Goal: Information Seeking & Learning: Learn about a topic

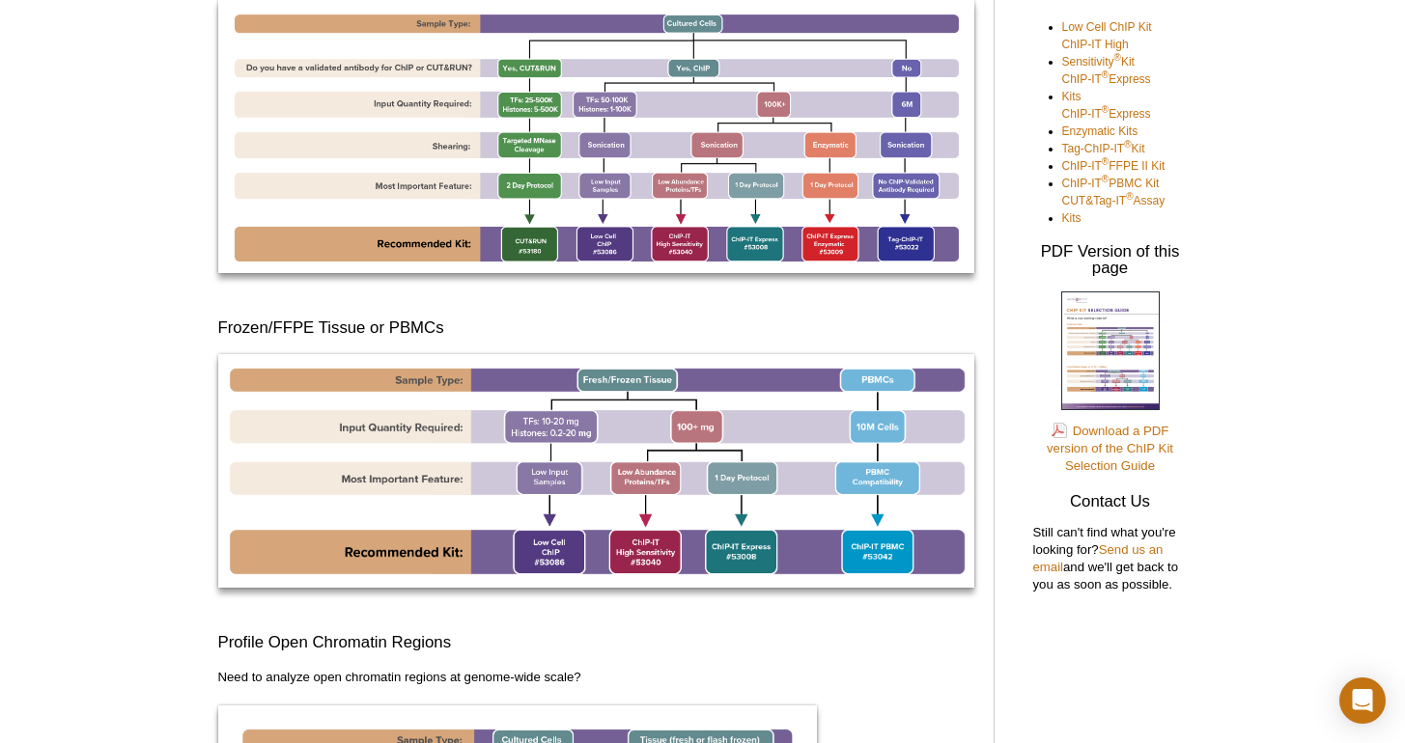
scroll to position [377, 0]
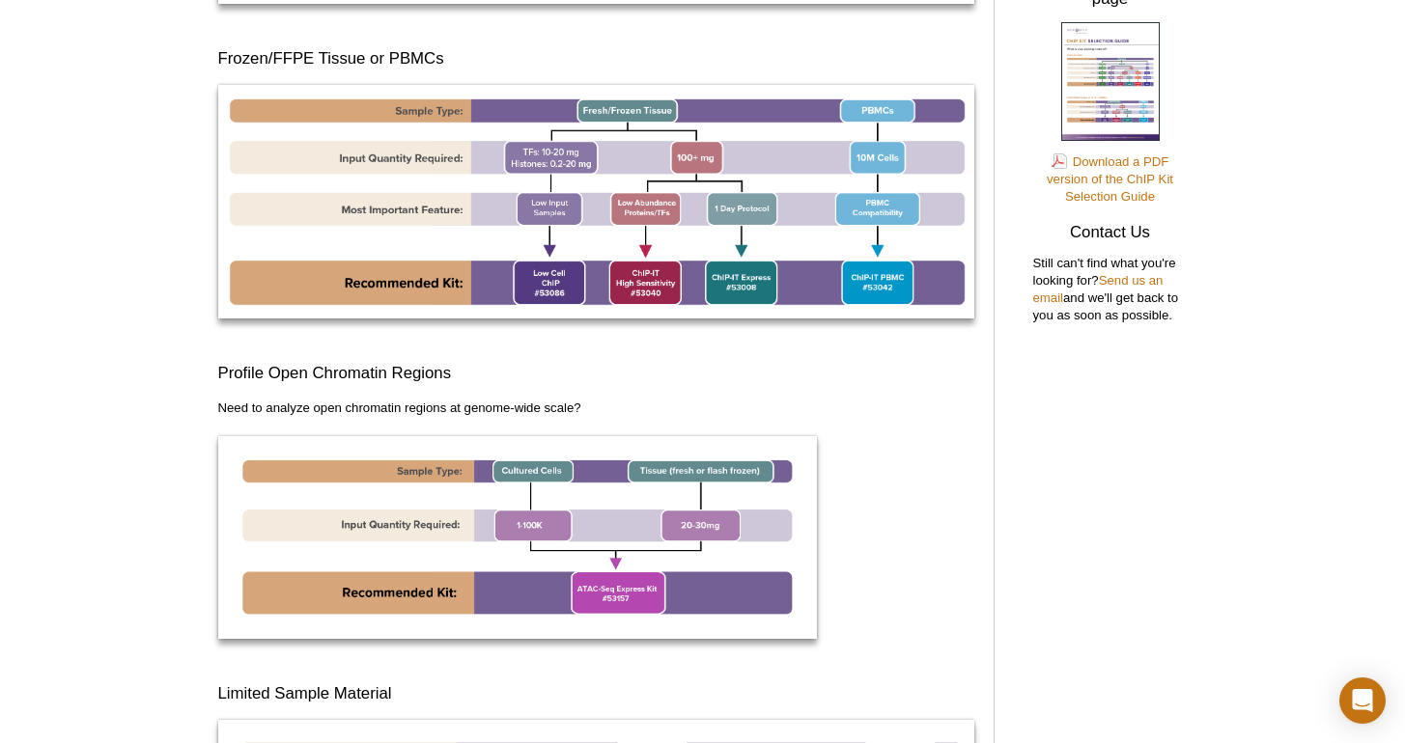
scroll to position [823, 0]
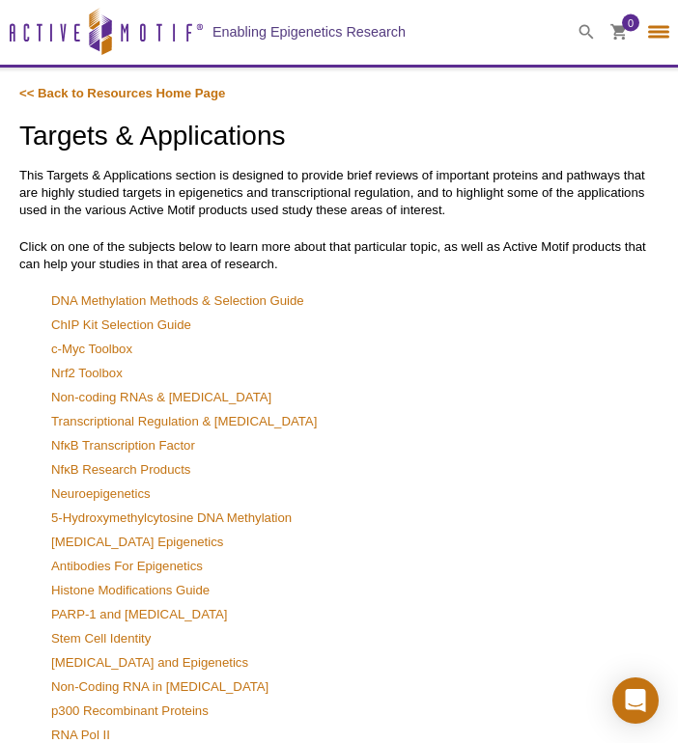
select select "[GEOGRAPHIC_DATA]"
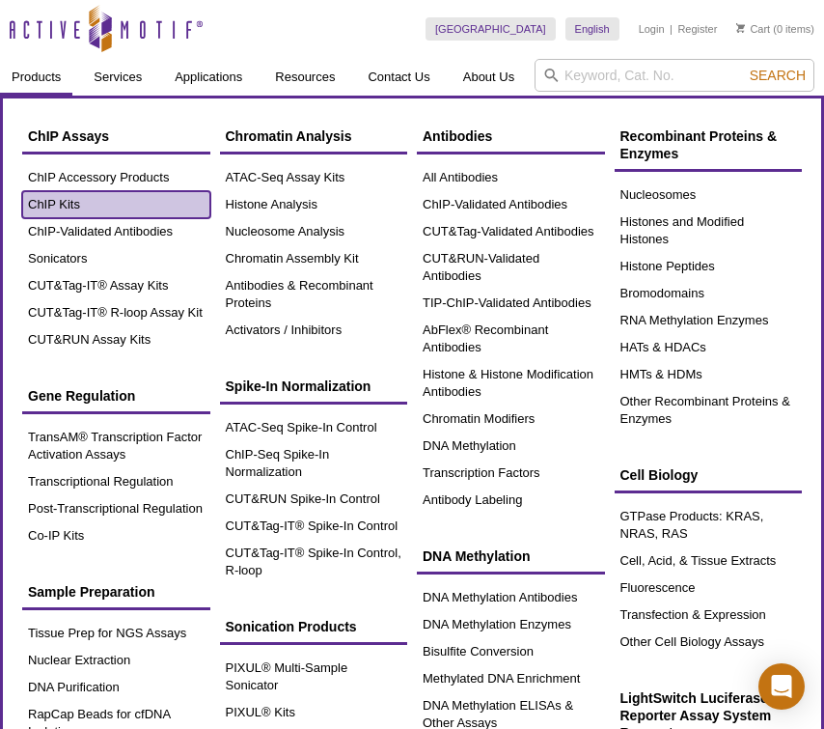
click at [94, 196] on link "ChIP Kits" at bounding box center [116, 204] width 188 height 27
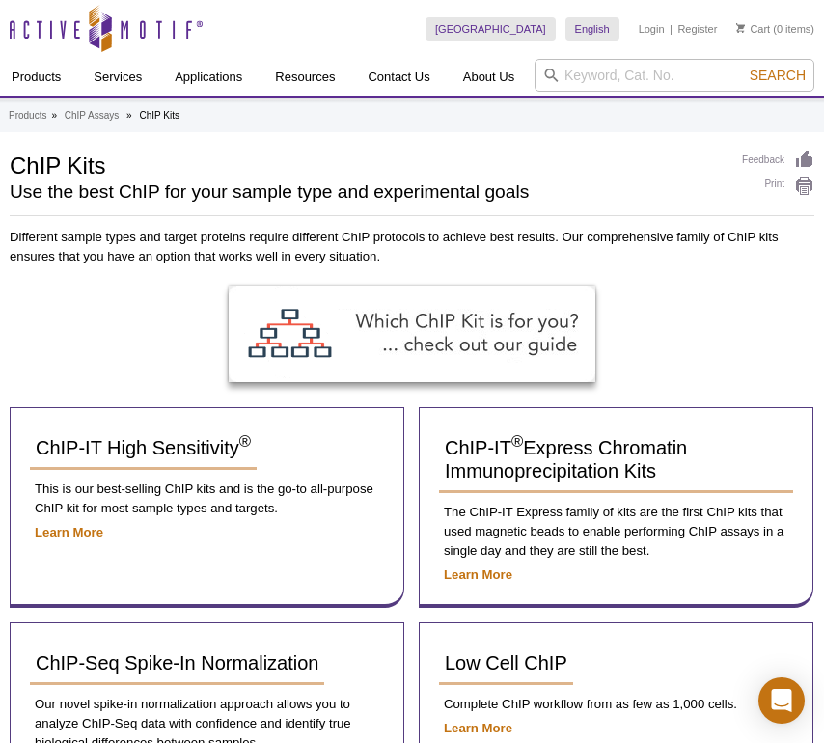
click at [59, 366] on div at bounding box center [412, 347] width 805 height 122
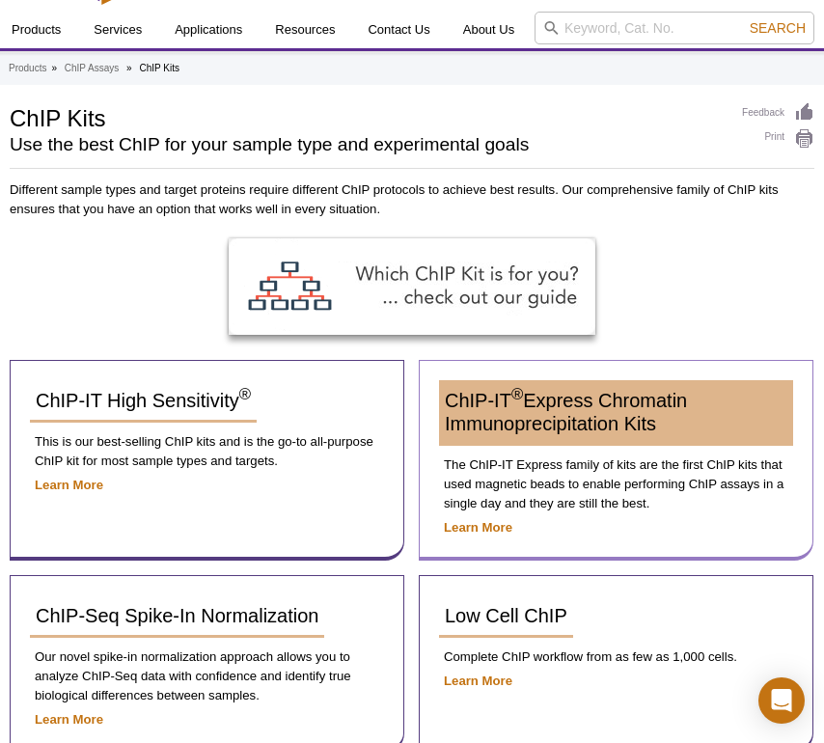
scroll to position [47, 0]
click at [600, 423] on span "ChIP-IT ® Express Chromatin Immunoprecipitation Kits" at bounding box center [566, 412] width 242 height 44
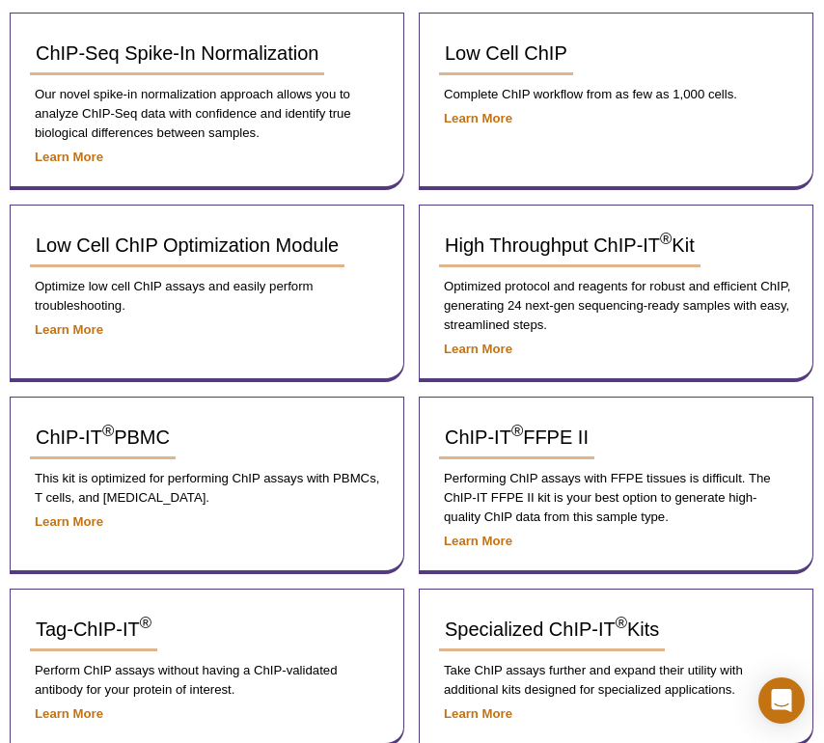
scroll to position [615, 0]
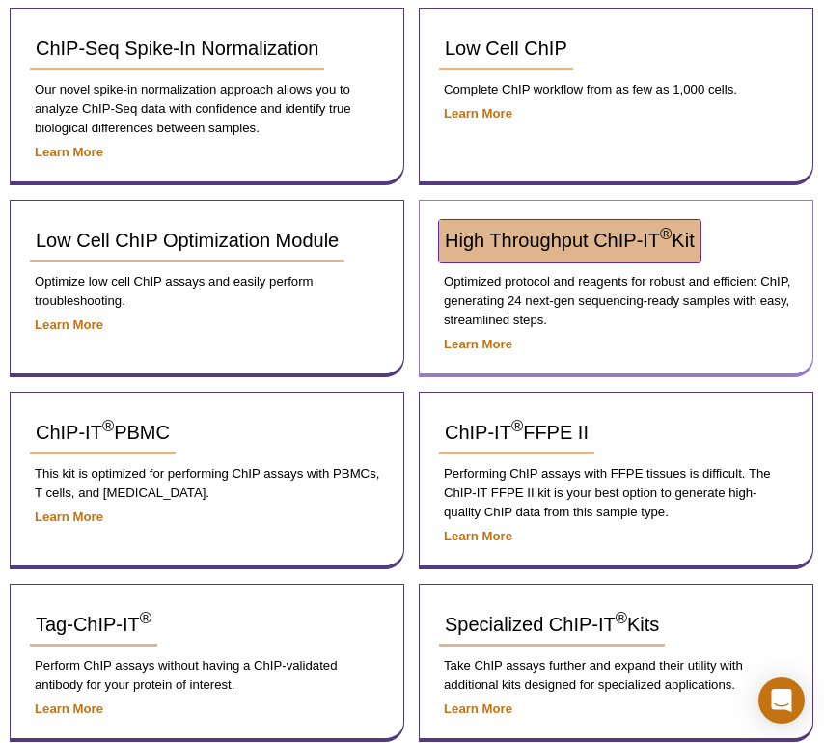
click at [479, 244] on span "High Throughput ChIP-IT ® Kit" at bounding box center [570, 240] width 250 height 21
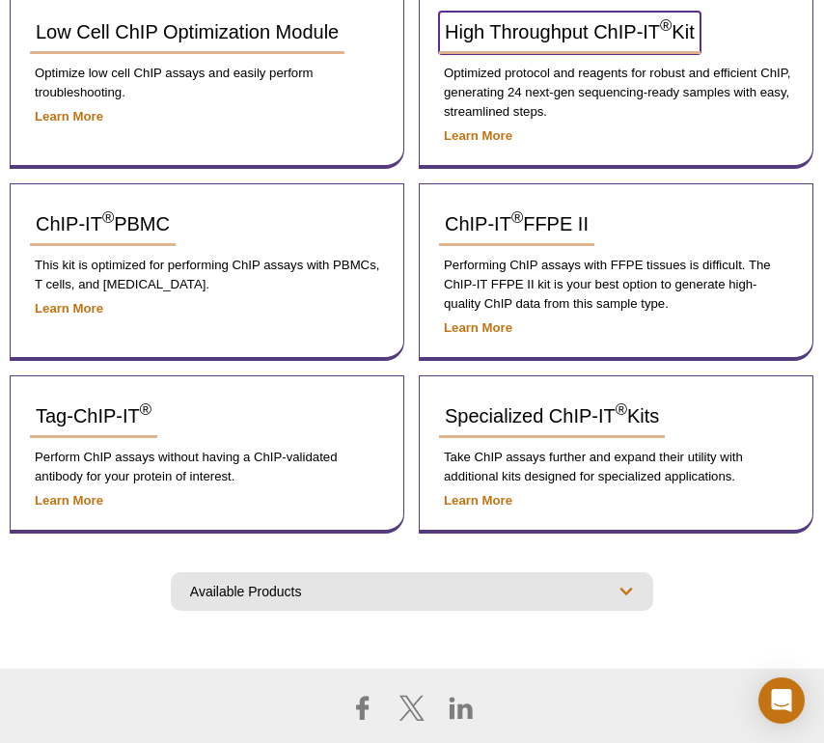
scroll to position [844, 0]
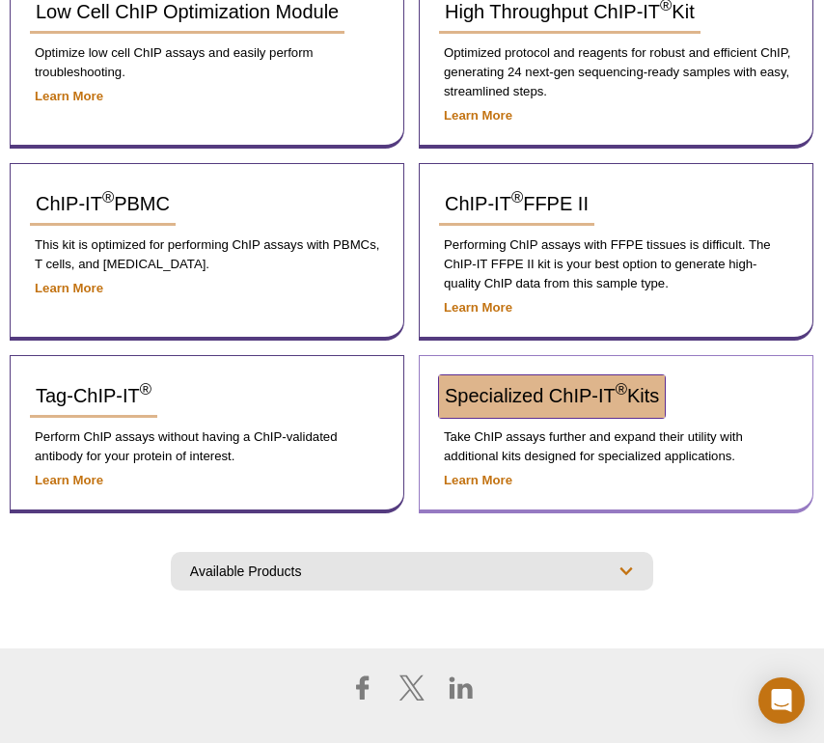
click at [517, 390] on span "Specialized ChIP-IT ® Kits" at bounding box center [552, 395] width 214 height 21
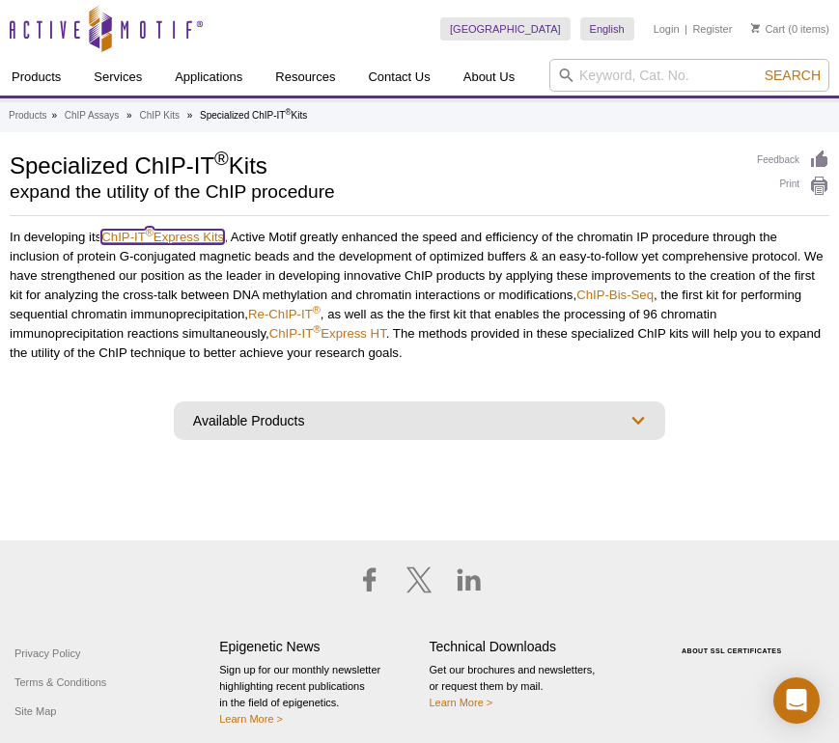
click at [194, 237] on link "ChIP-IT ® Express Kits" at bounding box center [162, 237] width 123 height 14
click at [367, 326] on link "ChIP-IT ® Express HT" at bounding box center [327, 333] width 117 height 14
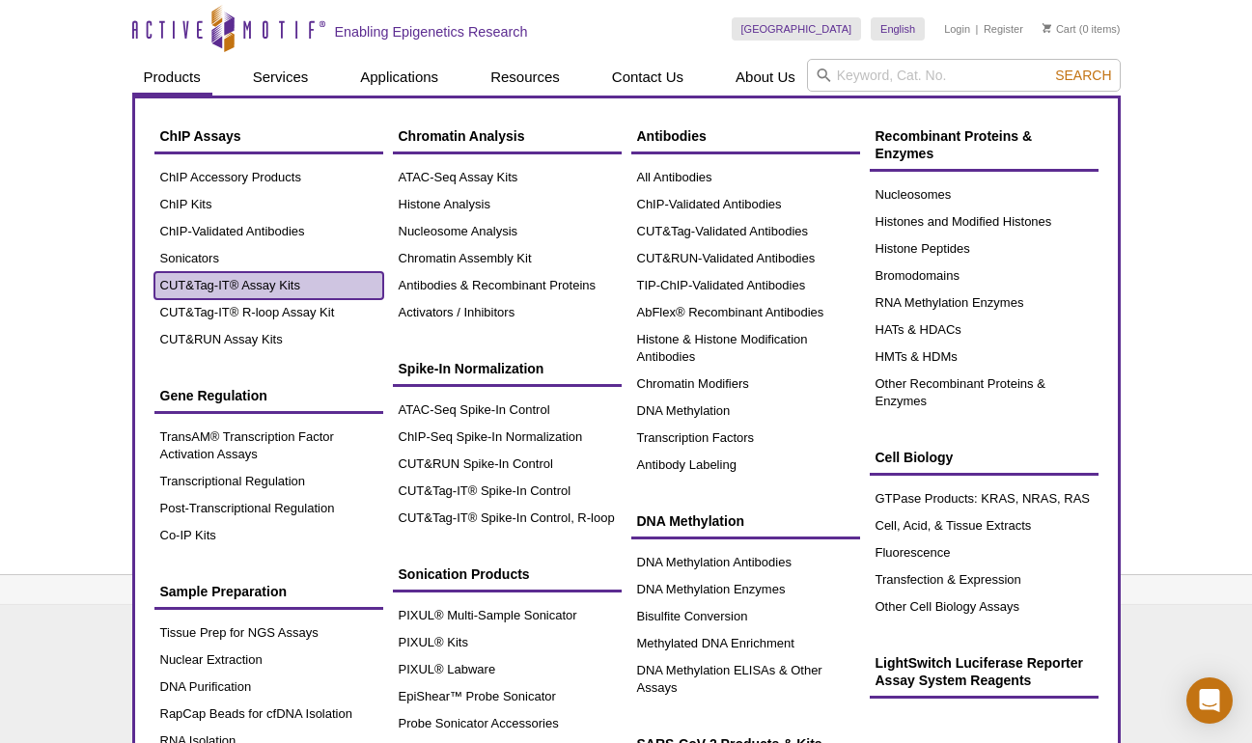
click at [229, 286] on link "CUT&Tag-IT® Assay Kits" at bounding box center [268, 285] width 229 height 27
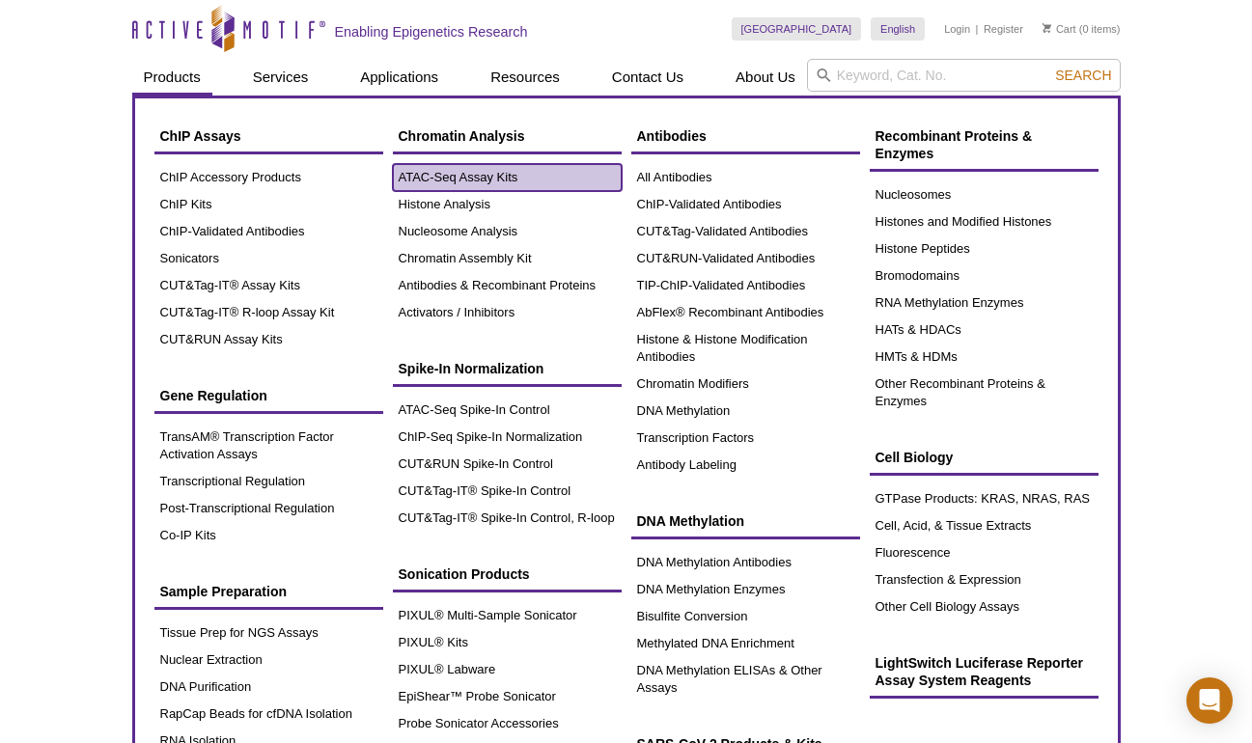
click at [449, 166] on link "ATAC-Seq Assay Kits" at bounding box center [507, 177] width 229 height 27
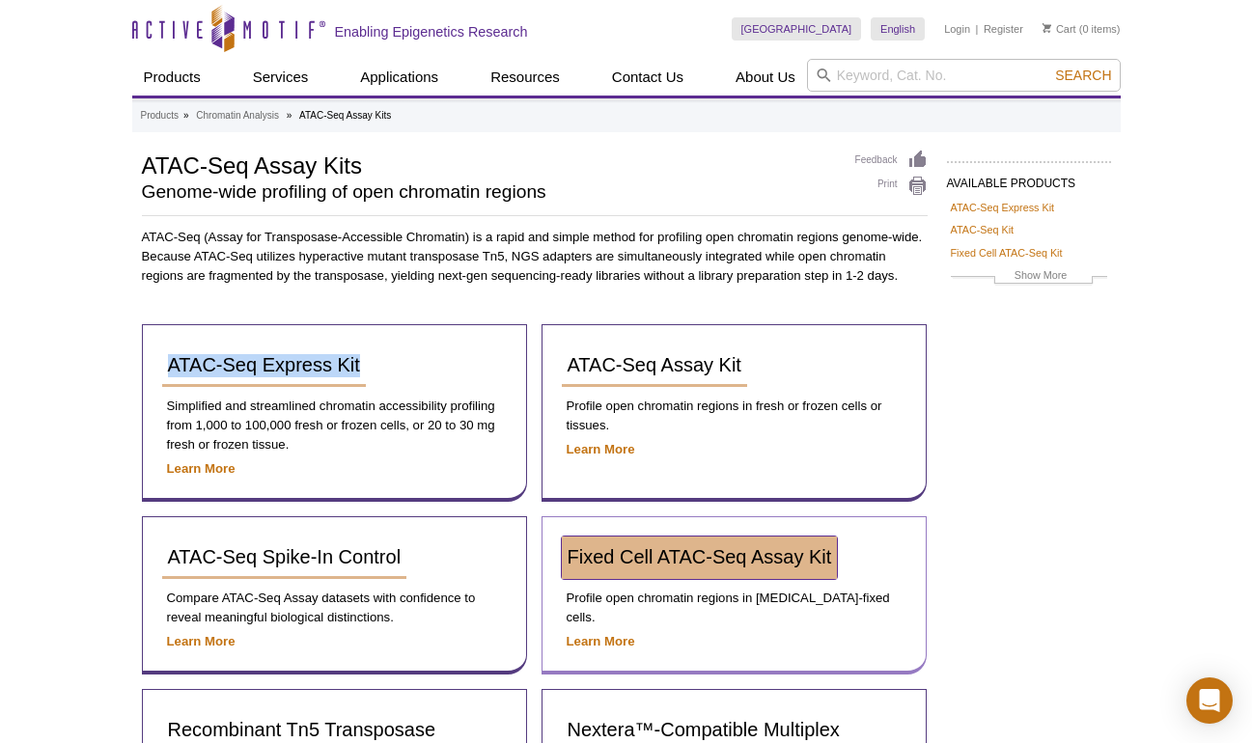
click at [697, 555] on span "Fixed Cell ATAC-Seq Assay Kit" at bounding box center [700, 556] width 265 height 21
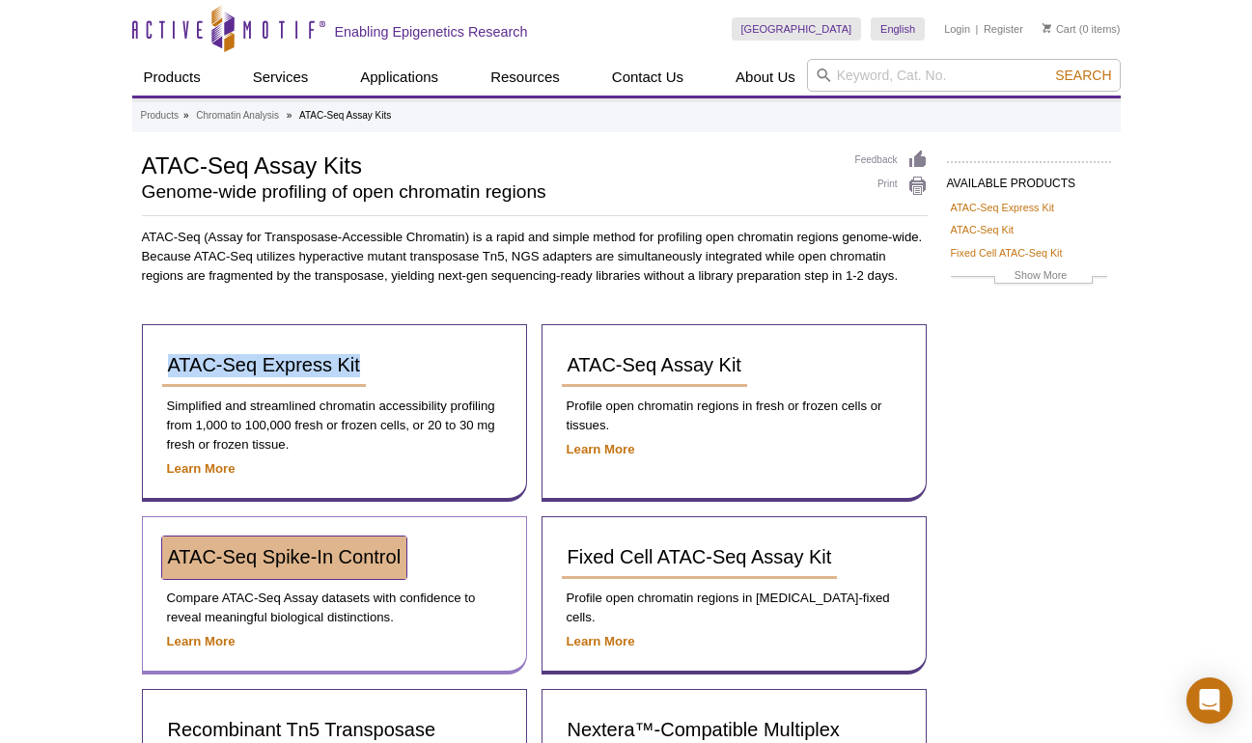
click at [341, 562] on span "ATAC-Seq Spike-In Control" at bounding box center [285, 556] width 234 height 21
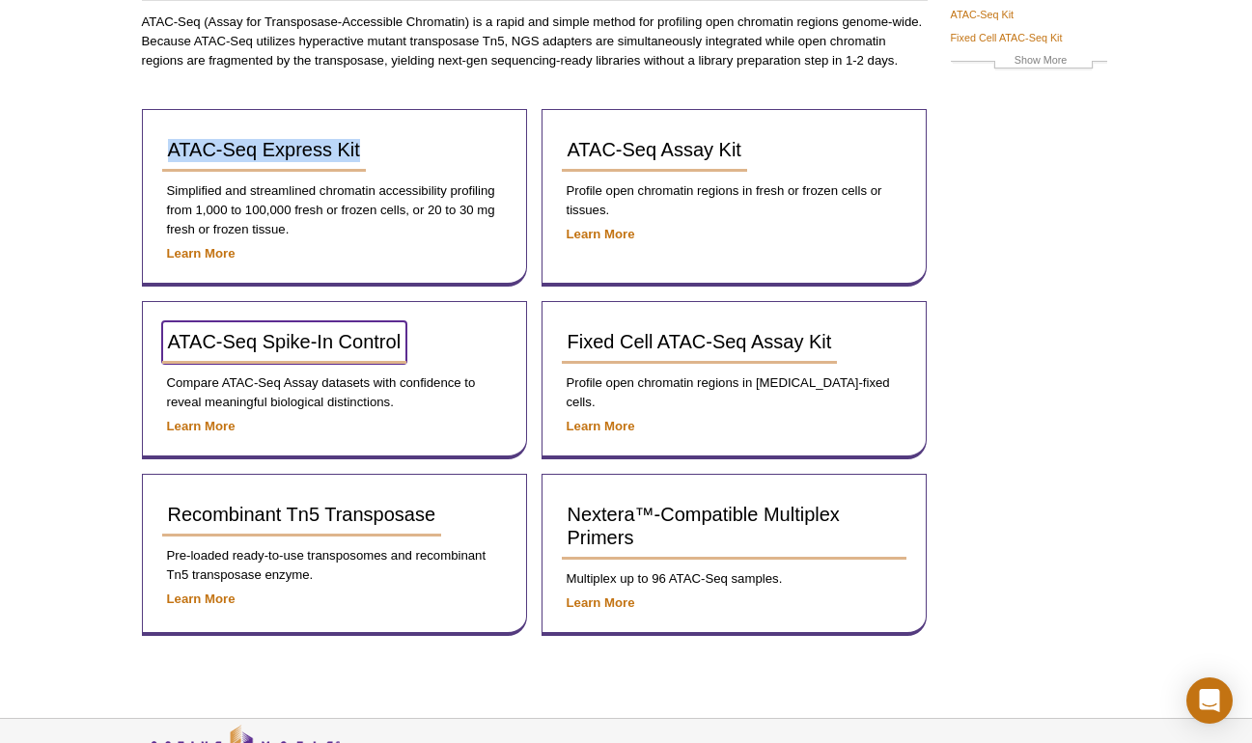
scroll to position [216, 0]
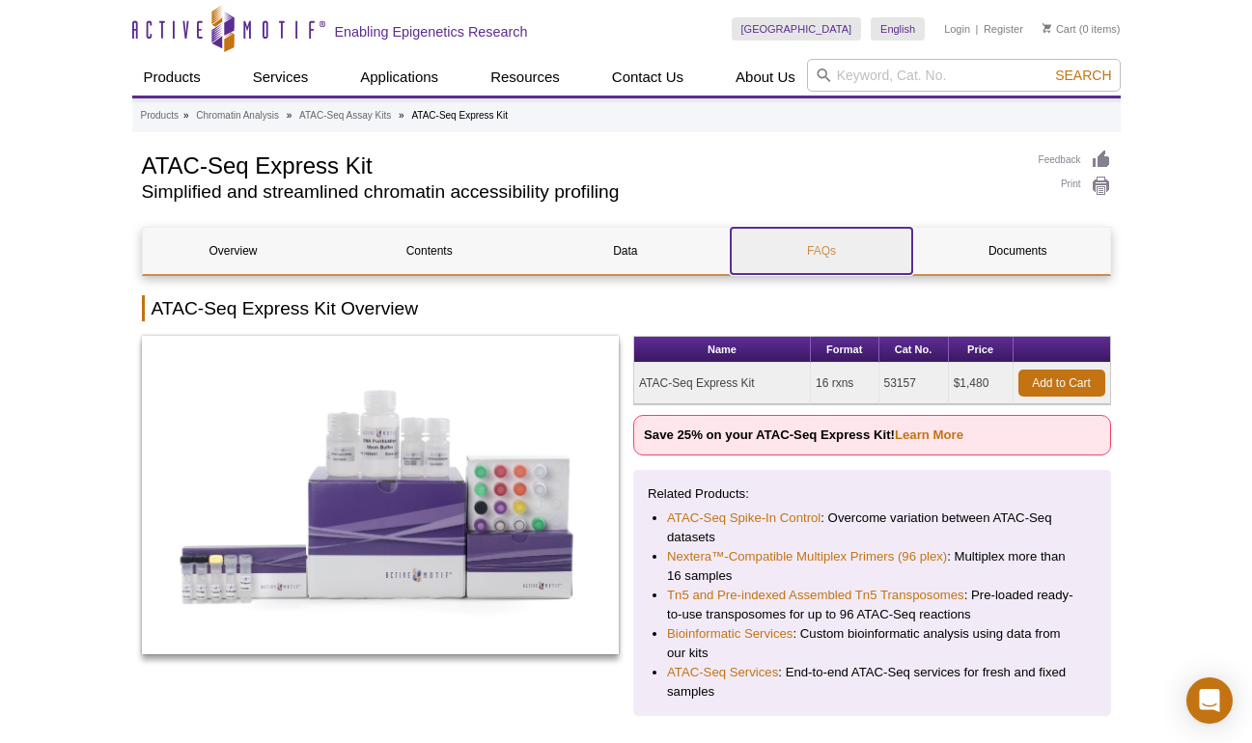
click at [806, 270] on link "FAQs" at bounding box center [821, 251] width 181 height 46
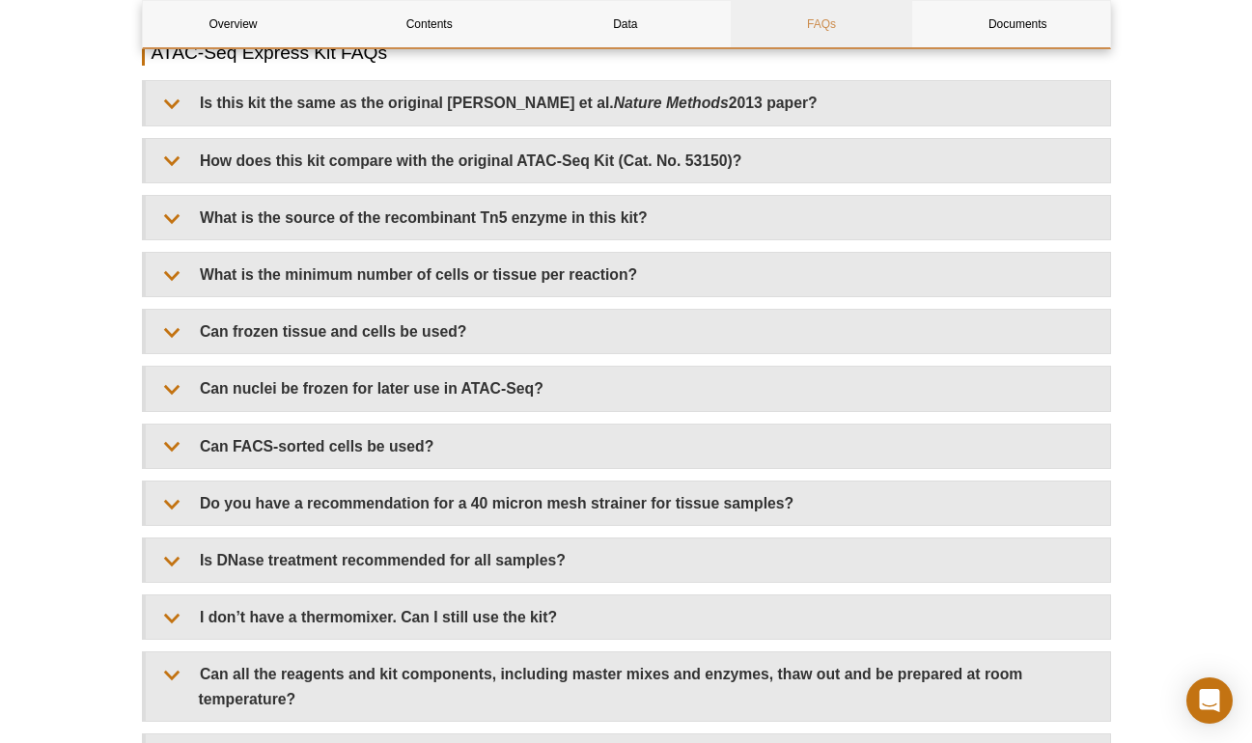
scroll to position [2936, 0]
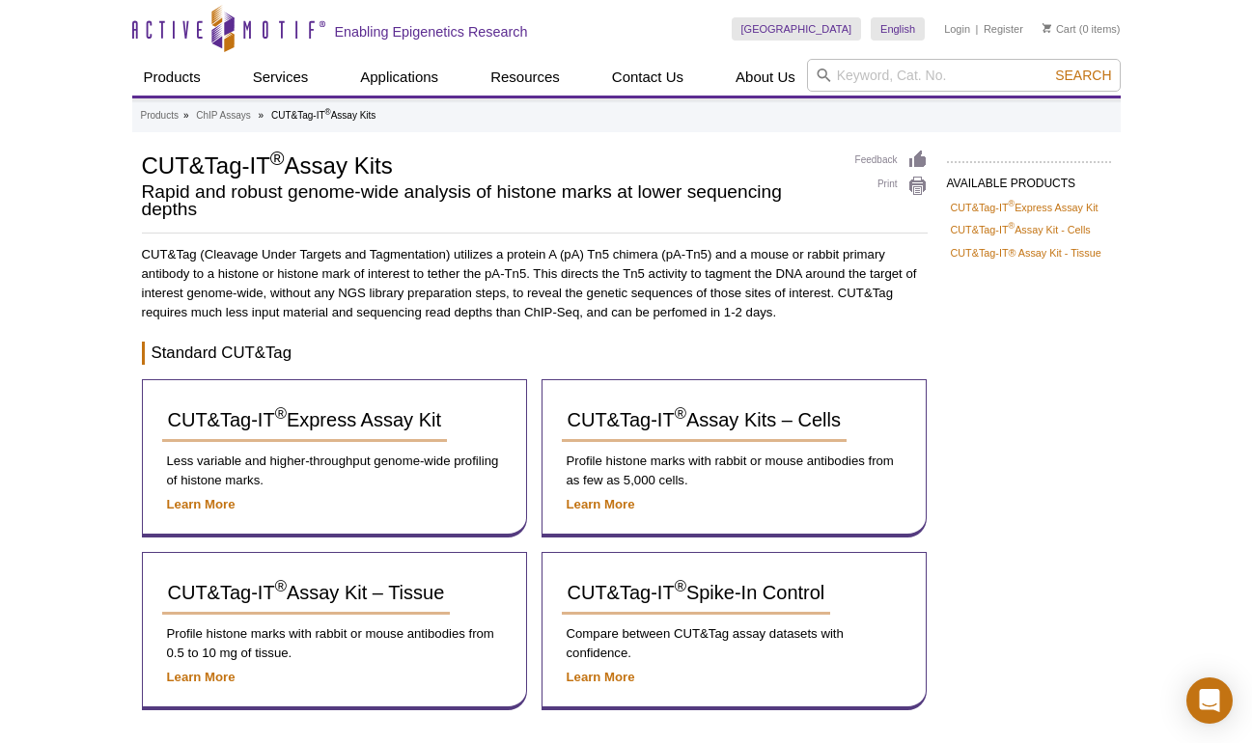
scroll to position [321, 0]
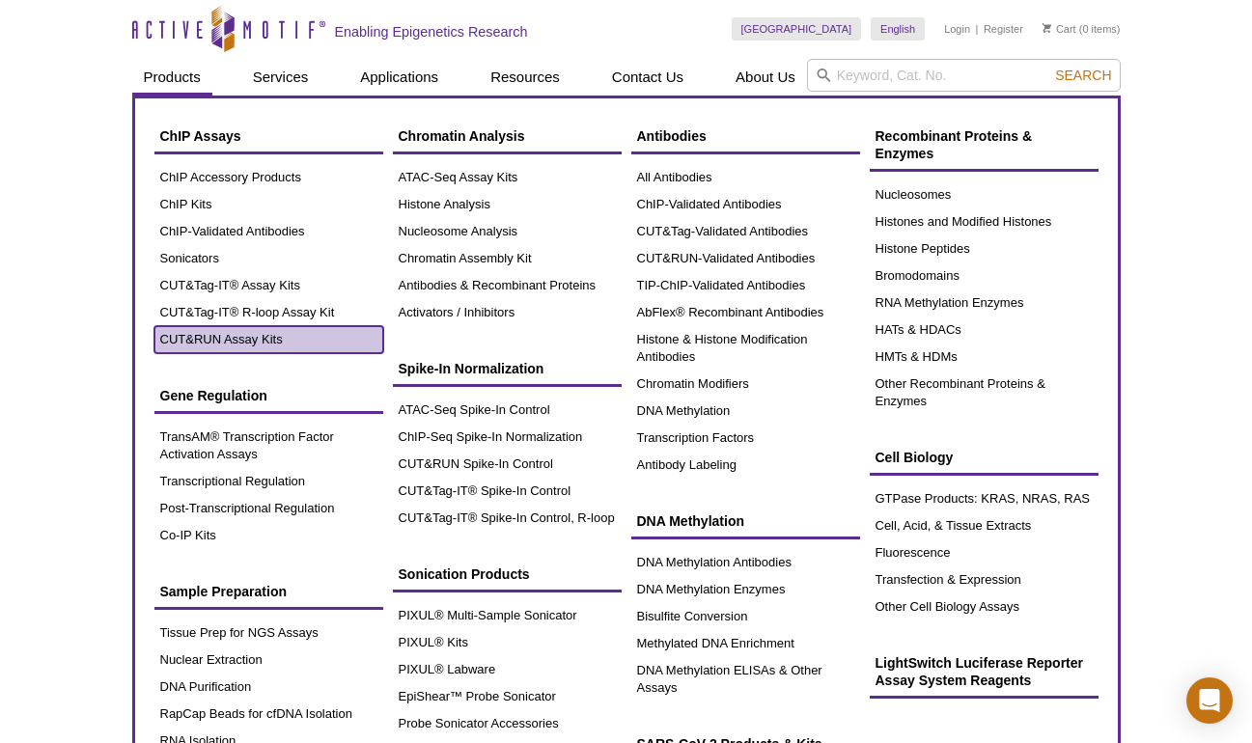
click at [196, 332] on link "CUT&RUN Assay Kits" at bounding box center [268, 339] width 229 height 27
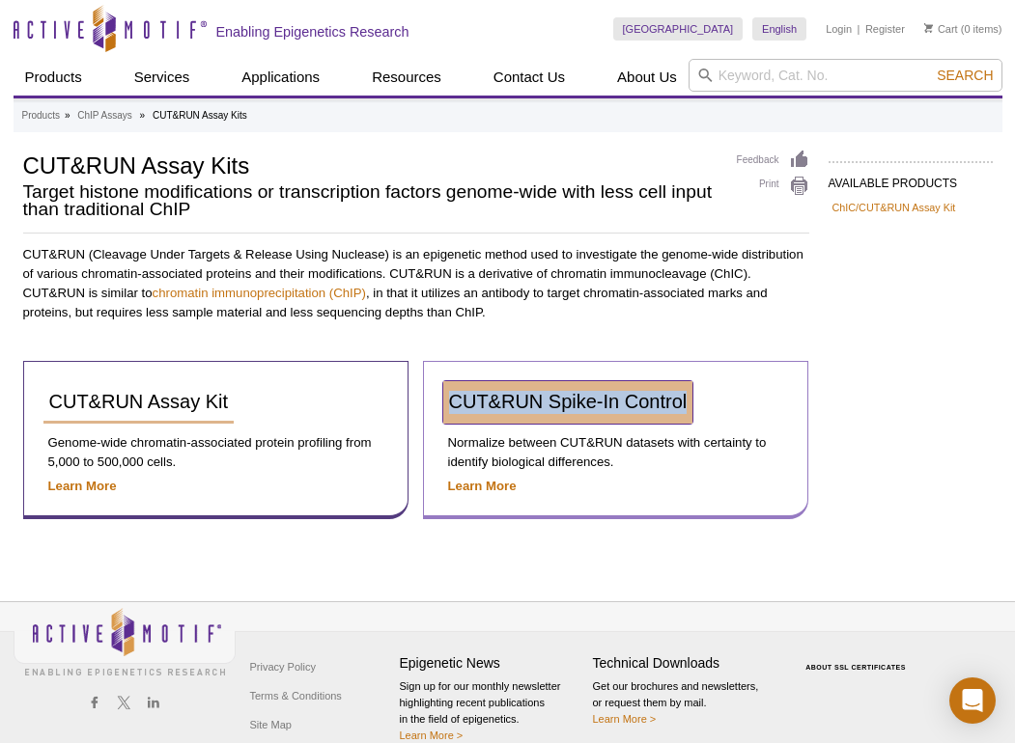
click at [564, 397] on span "CUT&RUN Spike-In Control" at bounding box center [568, 401] width 238 height 21
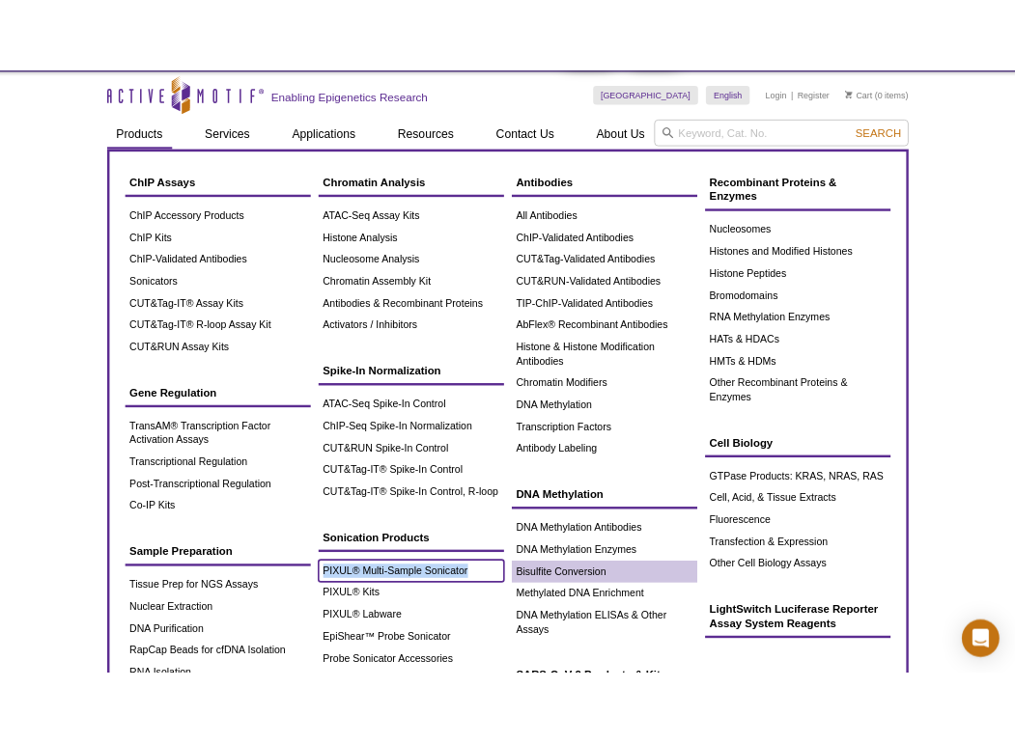
scroll to position [37, 0]
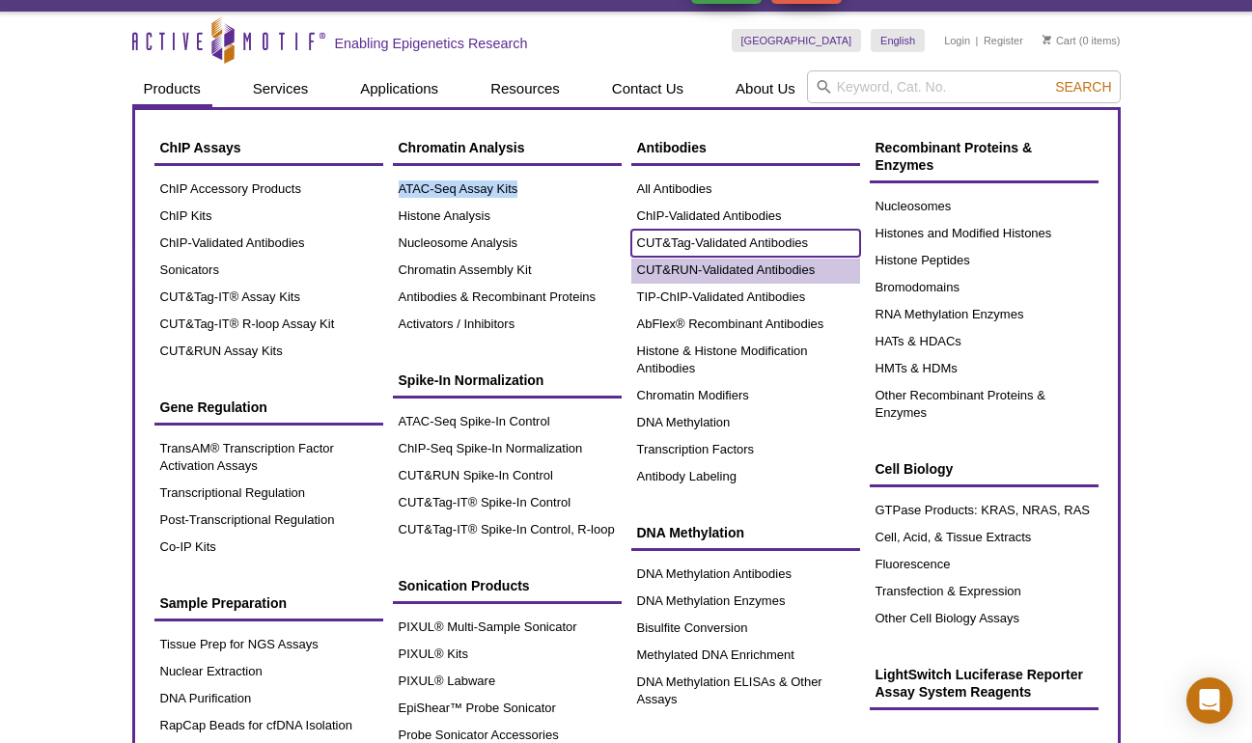
drag, startPoint x: 740, startPoint y: 254, endPoint x: 738, endPoint y: 273, distance: 19.4
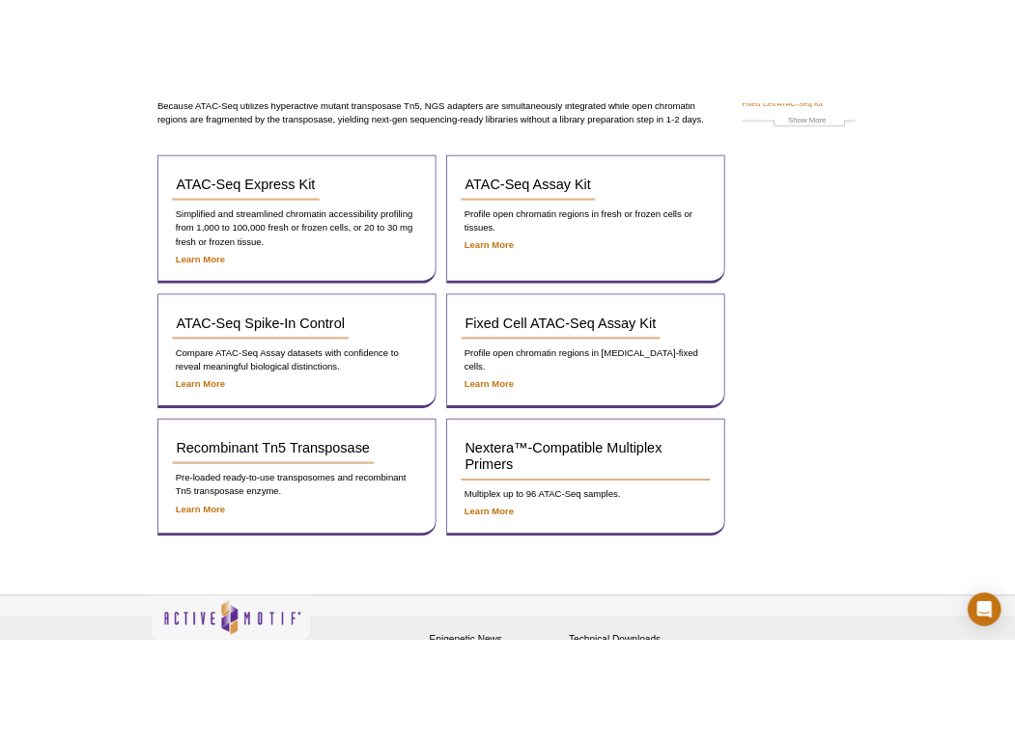
scroll to position [268, 0]
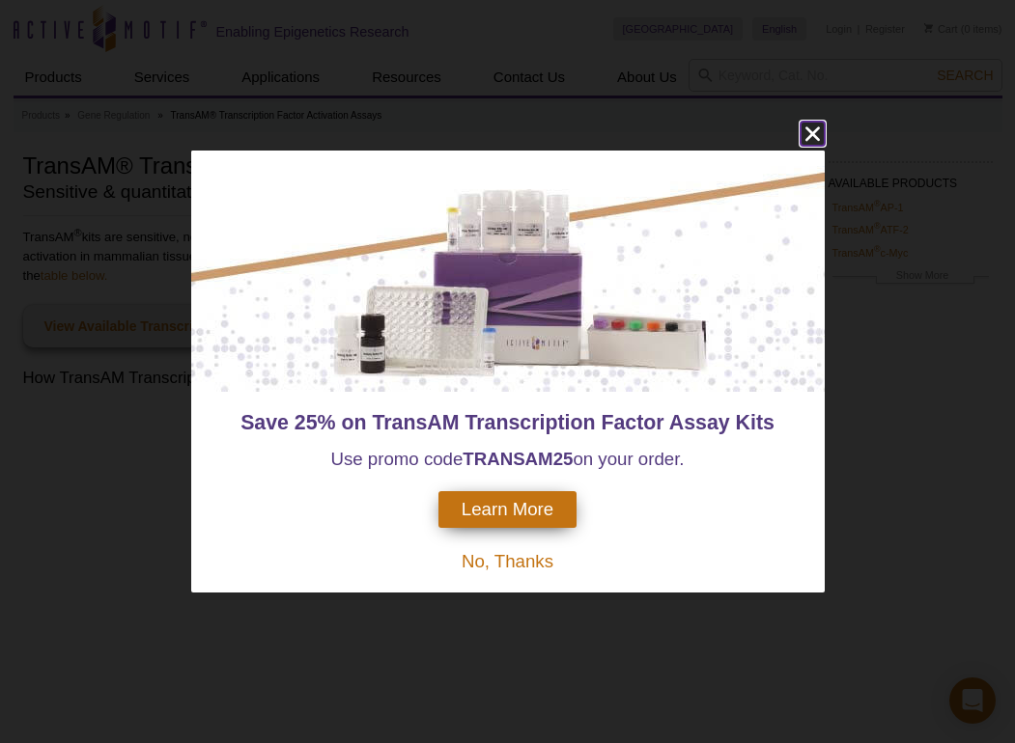
drag, startPoint x: 813, startPoint y: 129, endPoint x: 825, endPoint y: 127, distance: 12.7
click at [813, 128] on icon "close" at bounding box center [812, 134] width 24 height 24
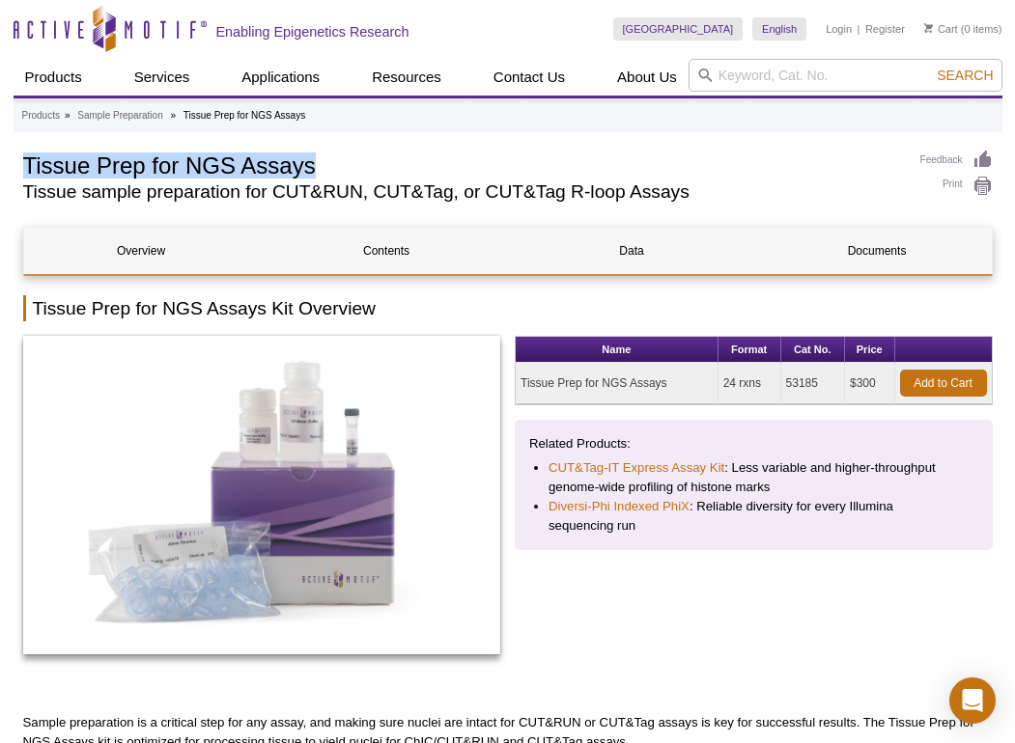
drag, startPoint x: 25, startPoint y: 155, endPoint x: 400, endPoint y: 176, distance: 375.1
click at [400, 176] on h1 "Tissue Prep for NGS Assays" at bounding box center [462, 164] width 878 height 29
copy h1 "Tissue Prep for NGS Assays"
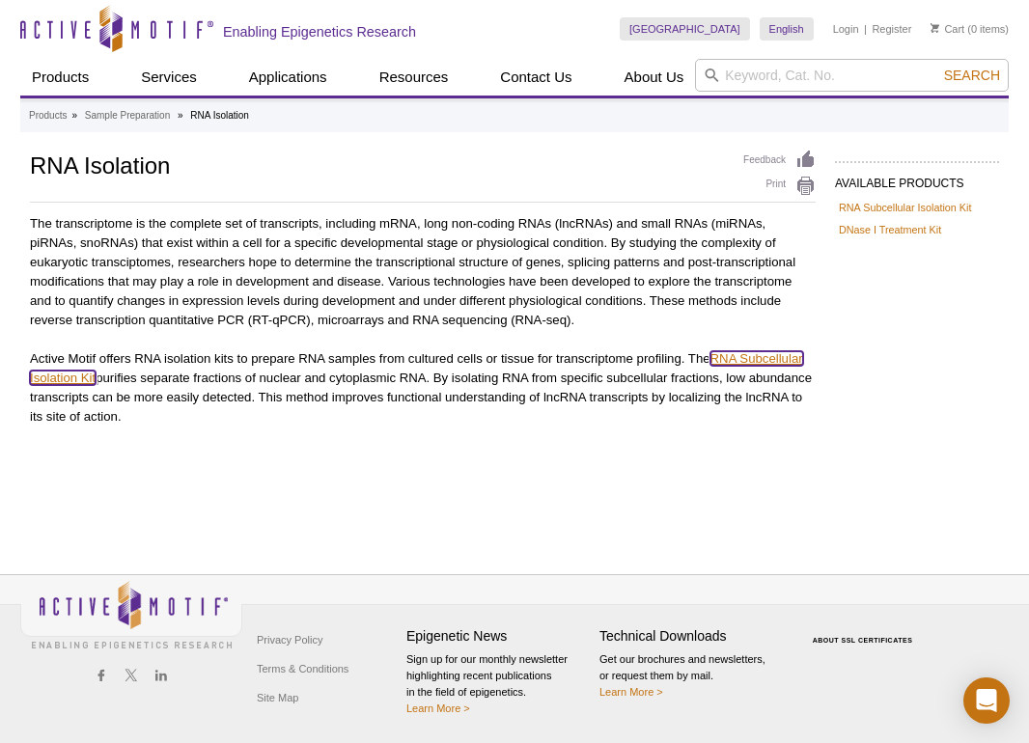
click at [775, 354] on link "RNA Subcellular Isolation Kit" at bounding box center [416, 368] width 773 height 34
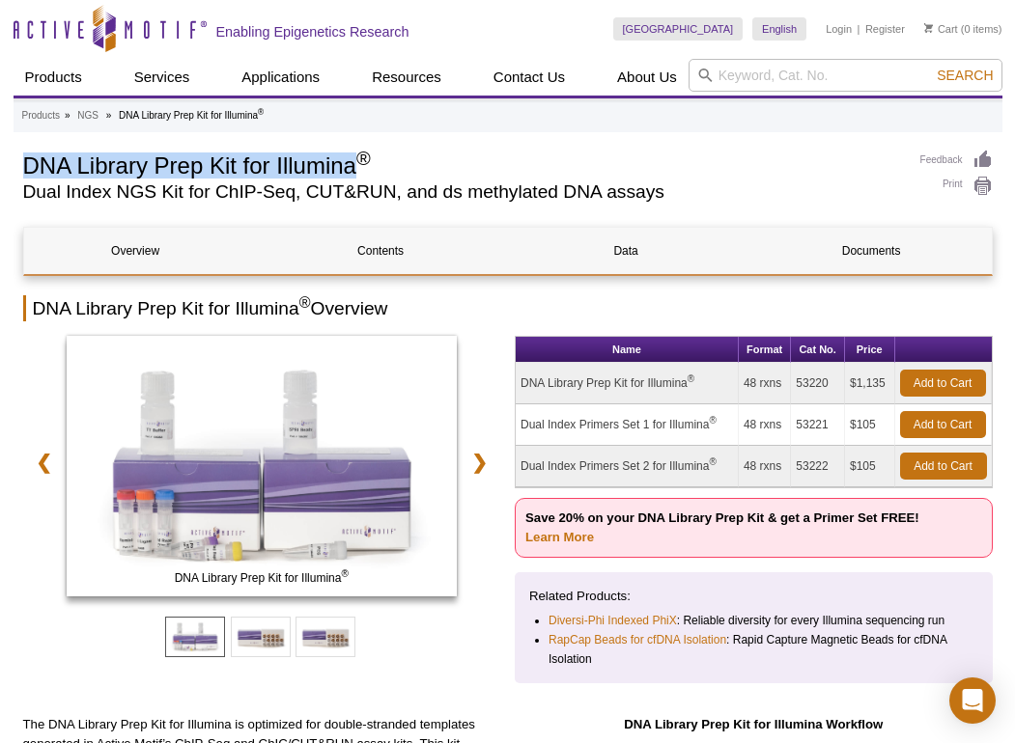
drag, startPoint x: 20, startPoint y: 146, endPoint x: 359, endPoint y: 156, distance: 339.0
copy h1 "DNA Library Prep Kit for Illumina"
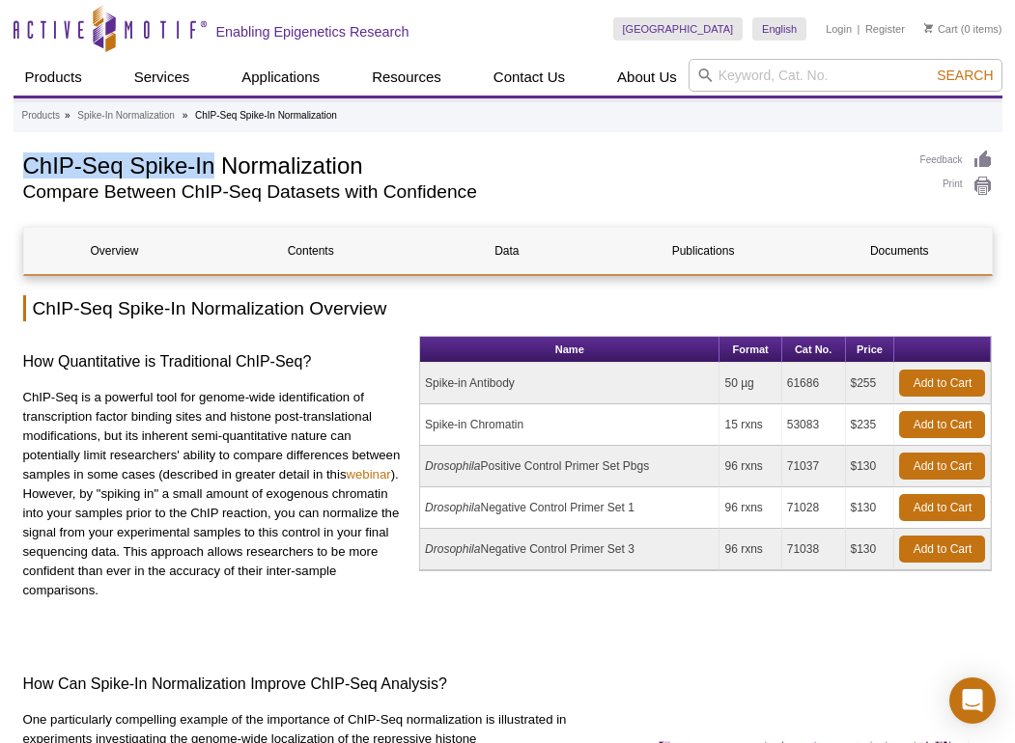
drag, startPoint x: 16, startPoint y: 158, endPoint x: 215, endPoint y: 165, distance: 199.0
copy h1 "ChIP-Seq Spike-In"
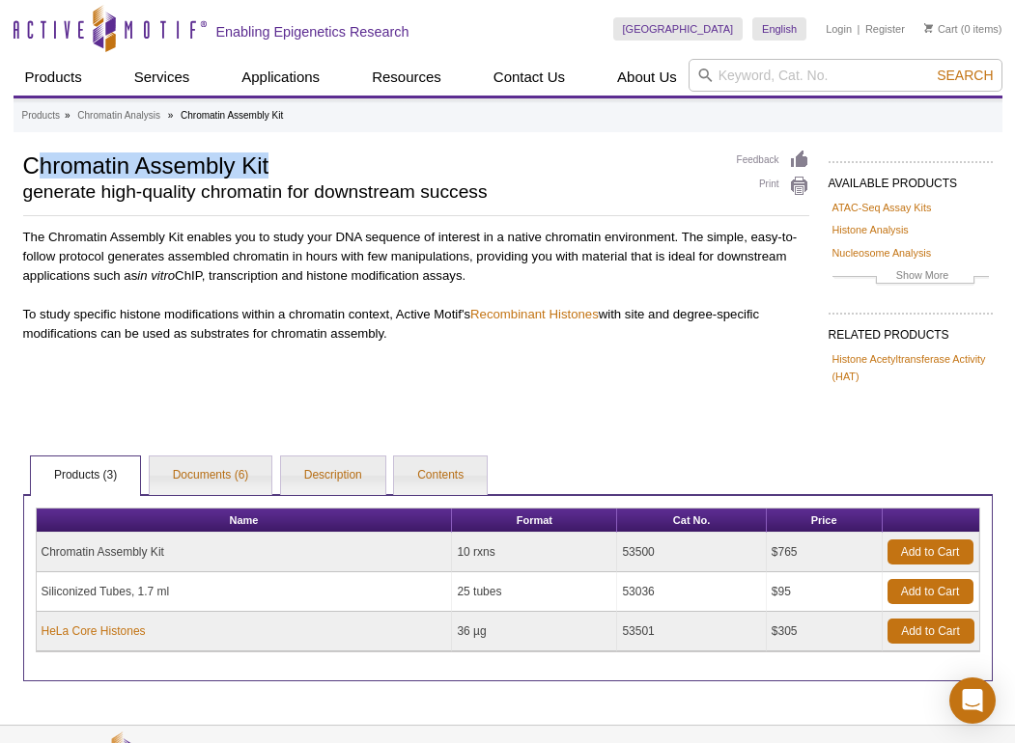
drag, startPoint x: 31, startPoint y: 163, endPoint x: 282, endPoint y: 160, distance: 251.0
click at [282, 160] on h1 "Chromatin Assembly Kit" at bounding box center [370, 164] width 694 height 29
drag, startPoint x: 282, startPoint y: 160, endPoint x: 42, endPoint y: 163, distance: 239.4
click at [42, 163] on h1 "Chromatin Assembly Kit" at bounding box center [370, 164] width 694 height 29
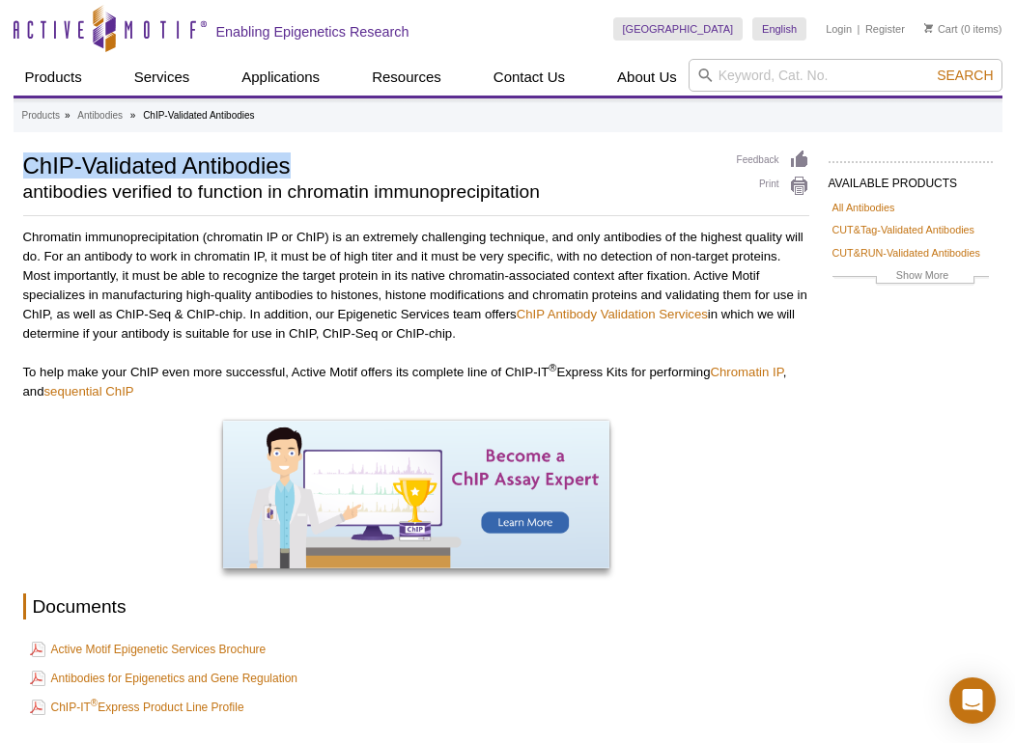
drag, startPoint x: 74, startPoint y: 165, endPoint x: 332, endPoint y: 167, distance: 257.8
copy h1 "ChIP-Validated Antibodies"
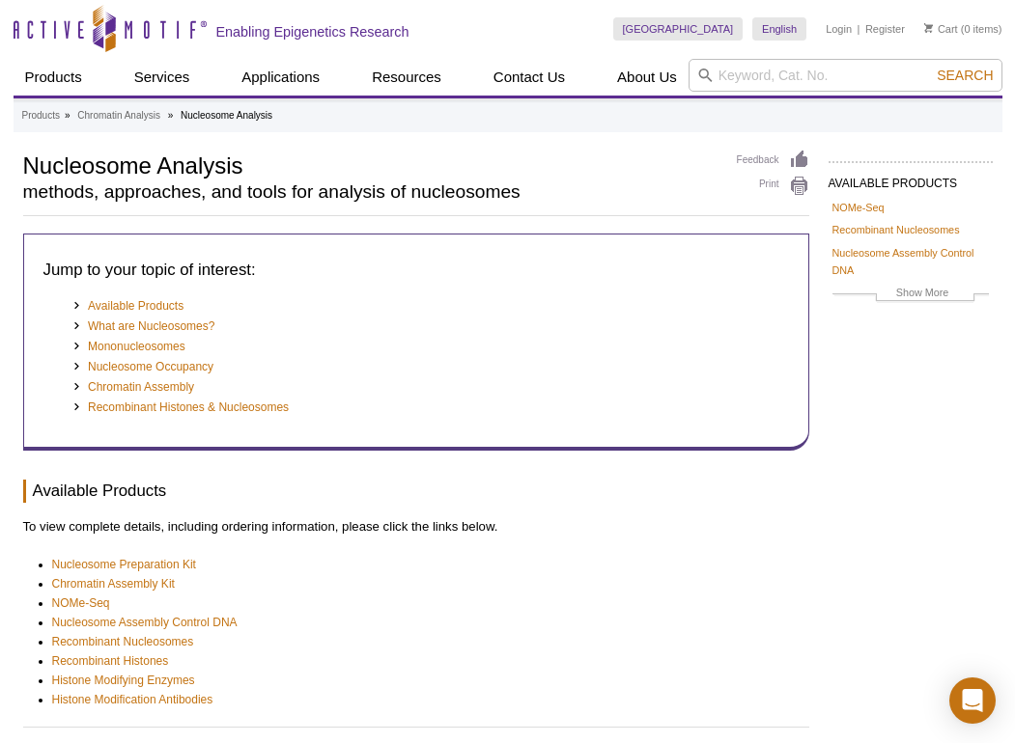
click at [24, 158] on h1 "Nucleosome Analysis" at bounding box center [370, 164] width 694 height 29
drag, startPoint x: 25, startPoint y: 171, endPoint x: 277, endPoint y: 170, distance: 252.0
click at [277, 170] on h1 "Nucleosome Analysis" at bounding box center [370, 164] width 694 height 29
copy h1 "Nucleosome Analysis"
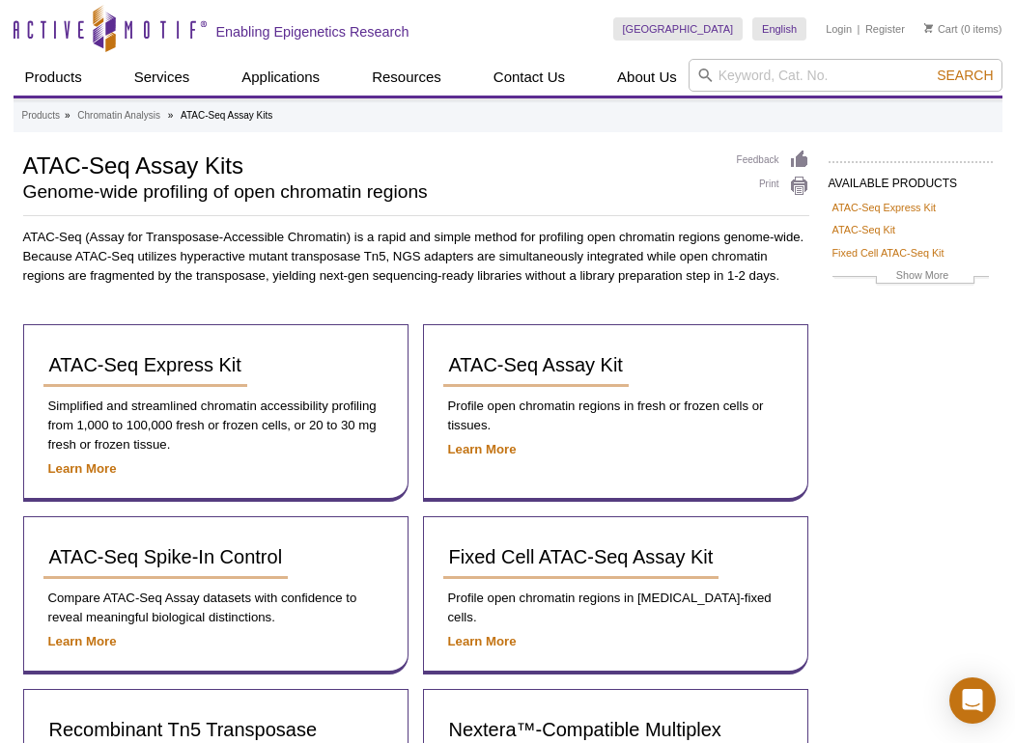
click at [898, 355] on div "AVAILABLE PRODUCTS ATAC-Seq Express Kit ATAC-Seq Kit Fixed Cell ATAC-Seq Kit Re…" at bounding box center [508, 520] width 989 height 740
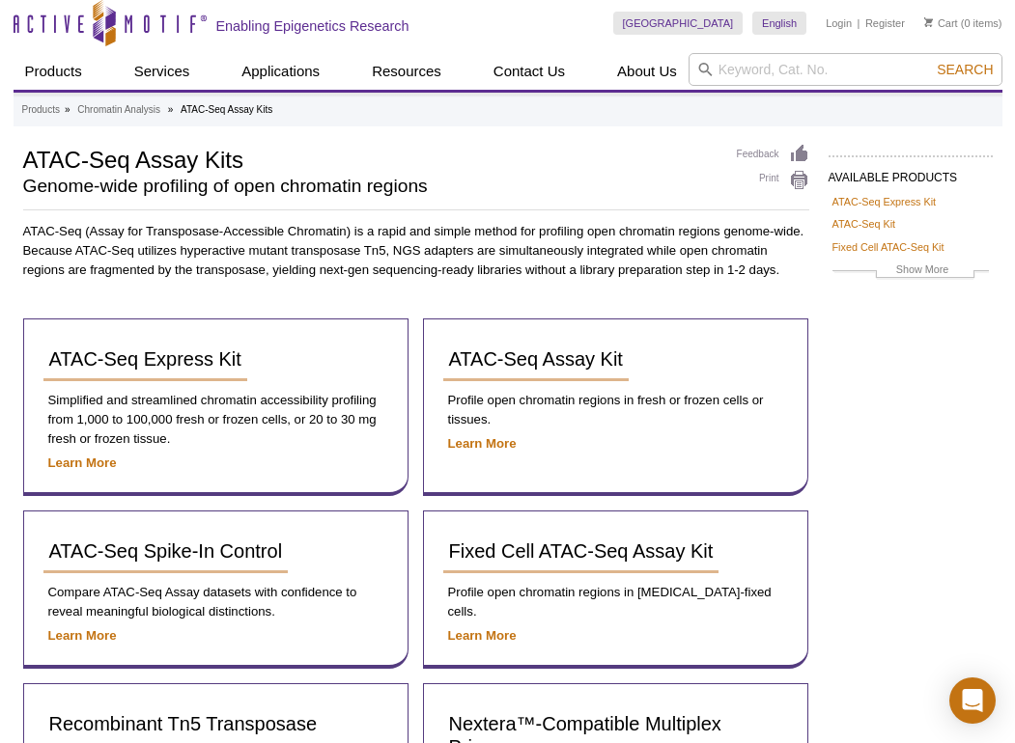
scroll to position [233, 0]
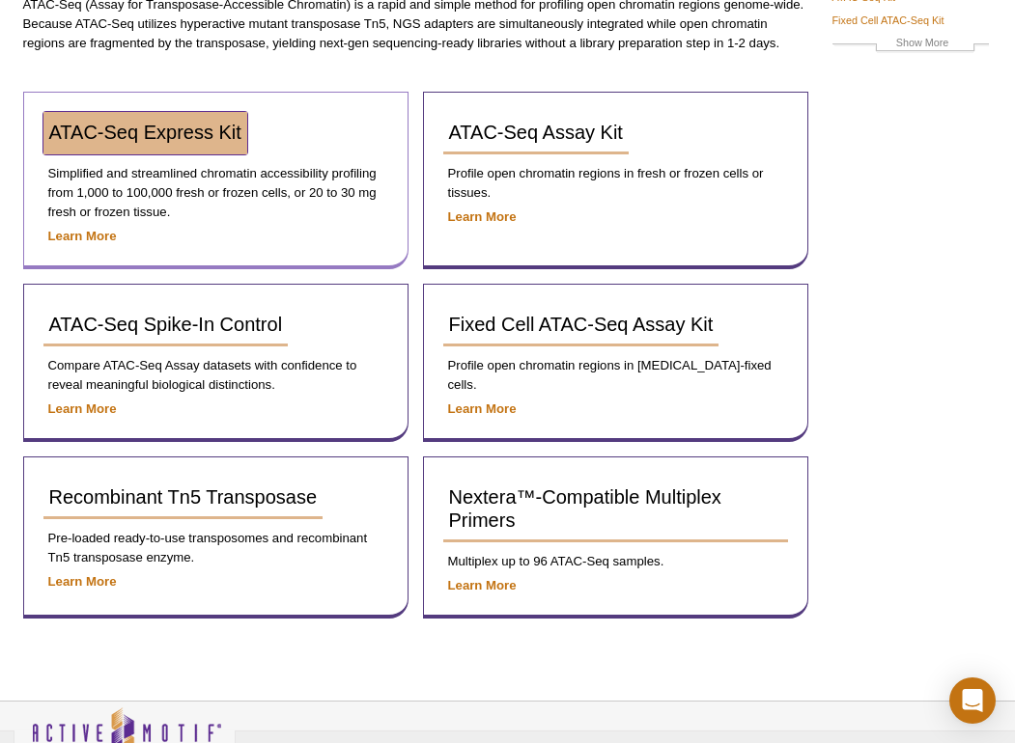
click at [208, 137] on span "ATAC-Seq Express Kit" at bounding box center [145, 132] width 192 height 21
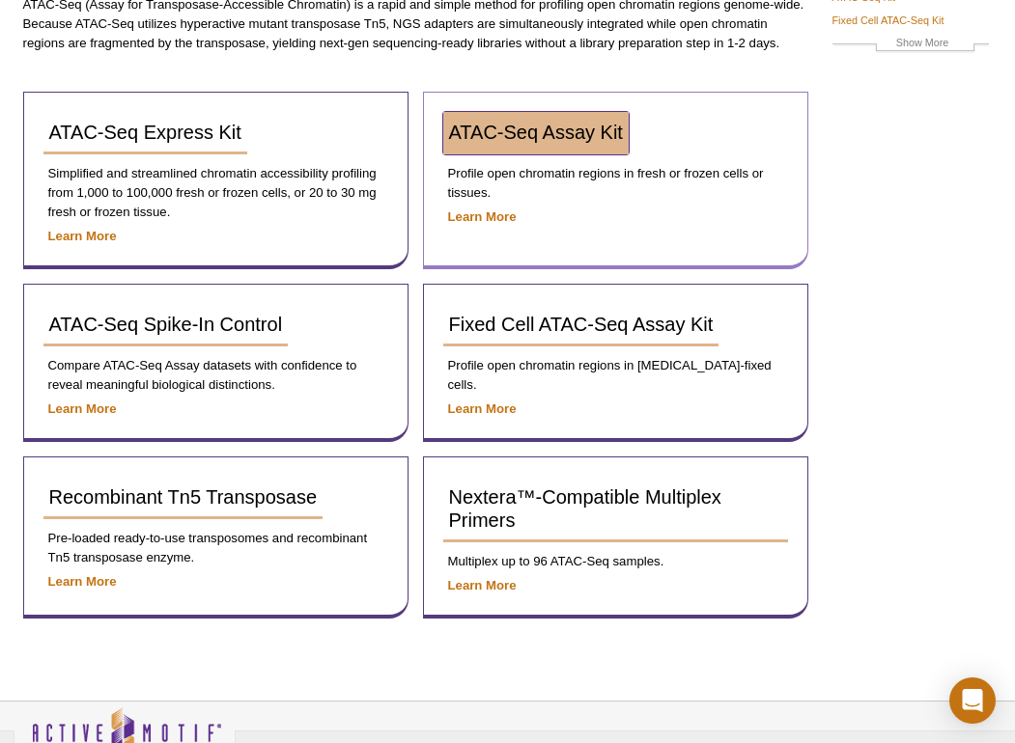
click at [523, 137] on span "ATAC-Seq Assay Kit" at bounding box center [536, 132] width 174 height 21
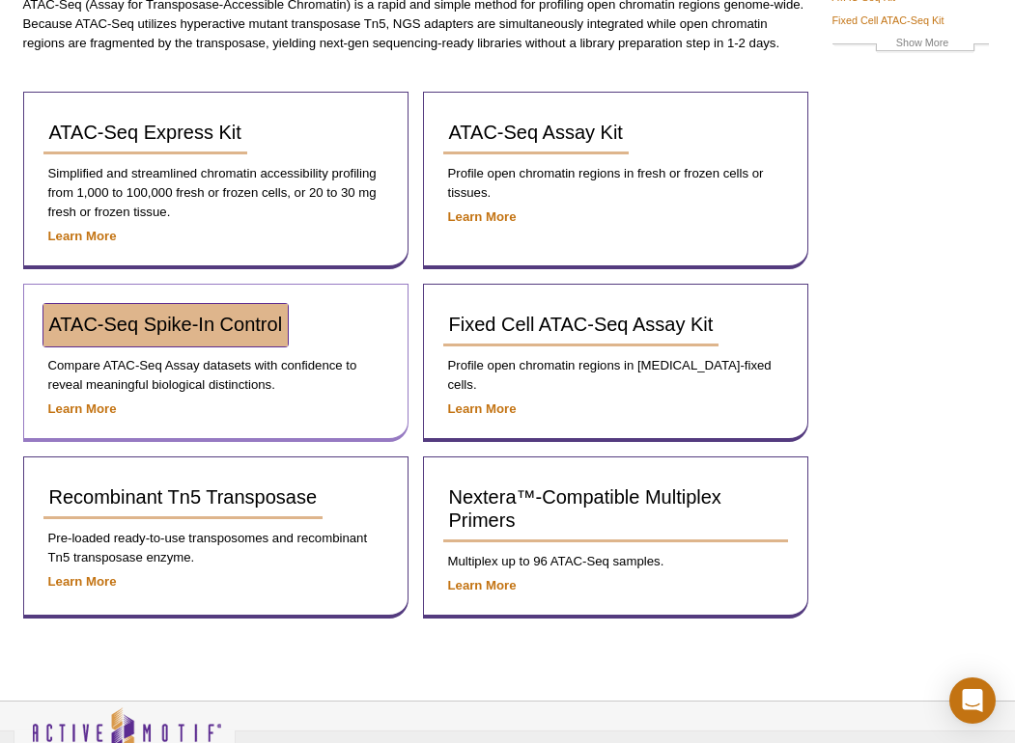
click at [115, 335] on span "ATAC-Seq Spike-In Control" at bounding box center [166, 324] width 234 height 21
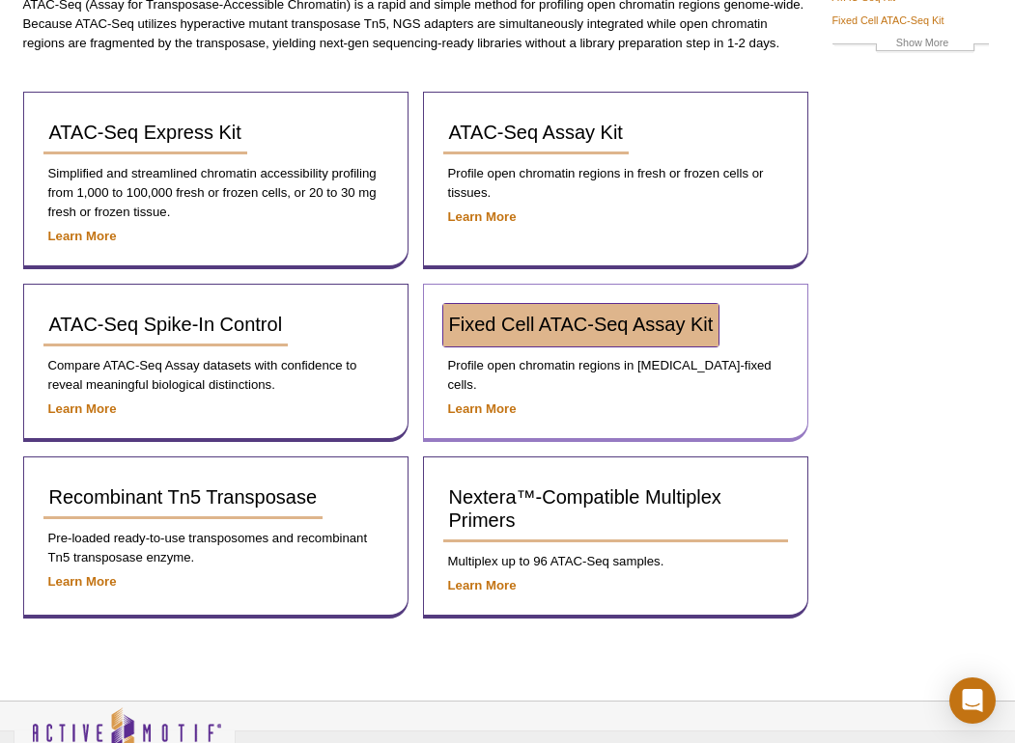
click at [557, 339] on link "Fixed Cell ATAC-Seq Assay Kit" at bounding box center [581, 325] width 276 height 42
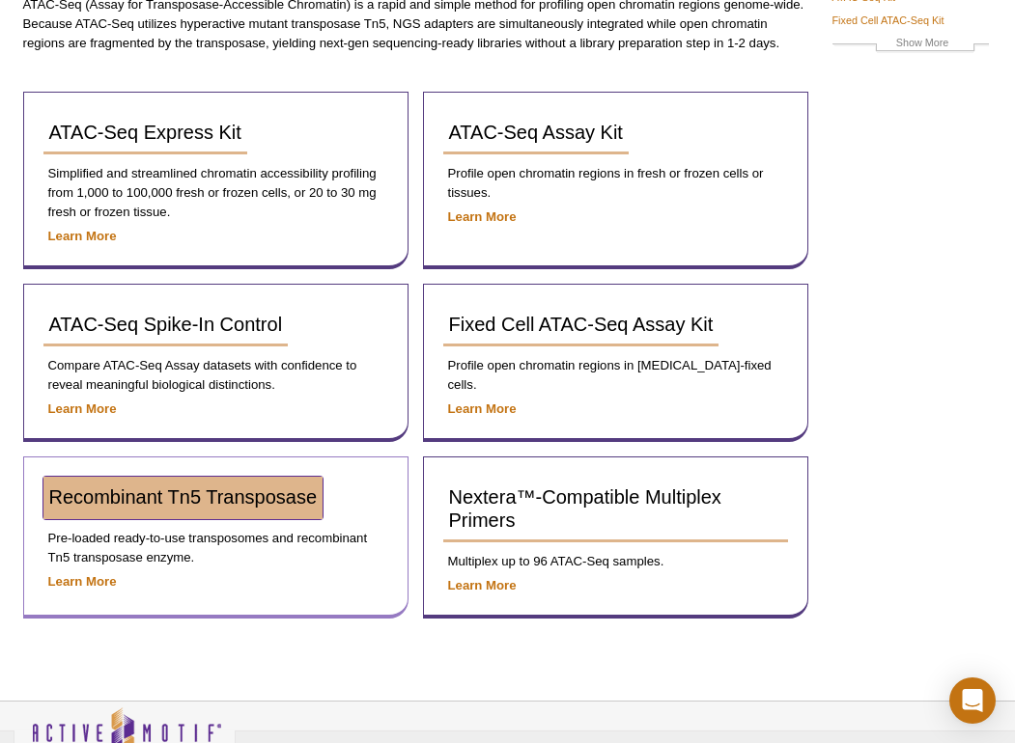
click at [241, 502] on span "Recombinant Tn5 Transposase" at bounding box center [183, 497] width 268 height 21
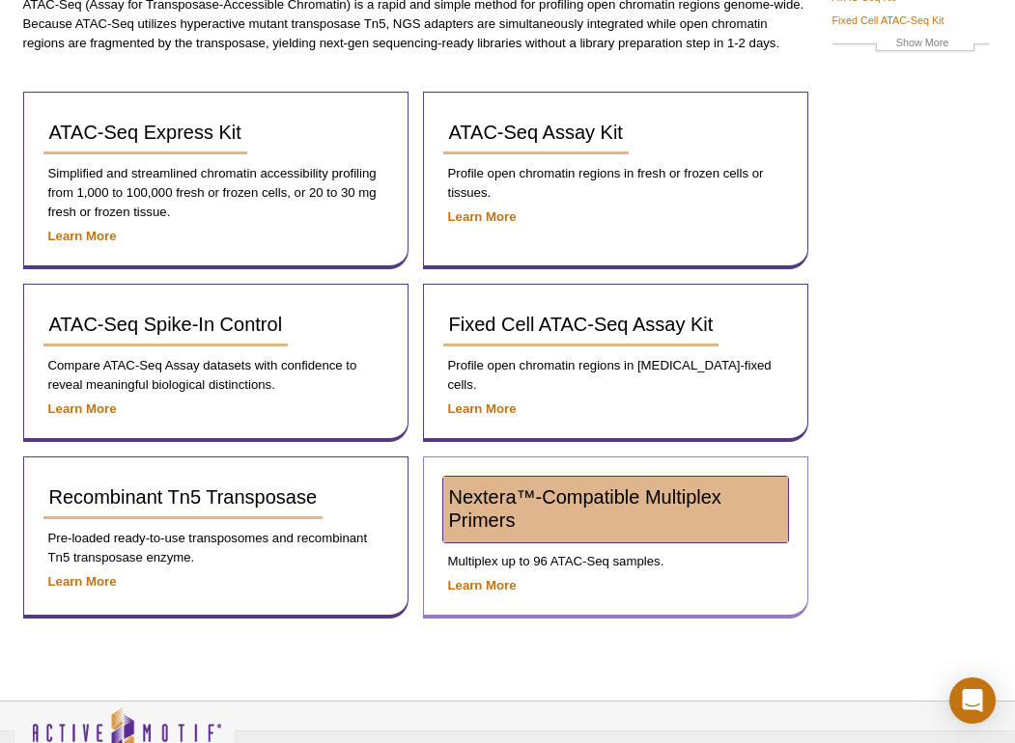
click at [590, 502] on span "Nextera™-Compatible Multiplex Primers" at bounding box center [585, 509] width 272 height 44
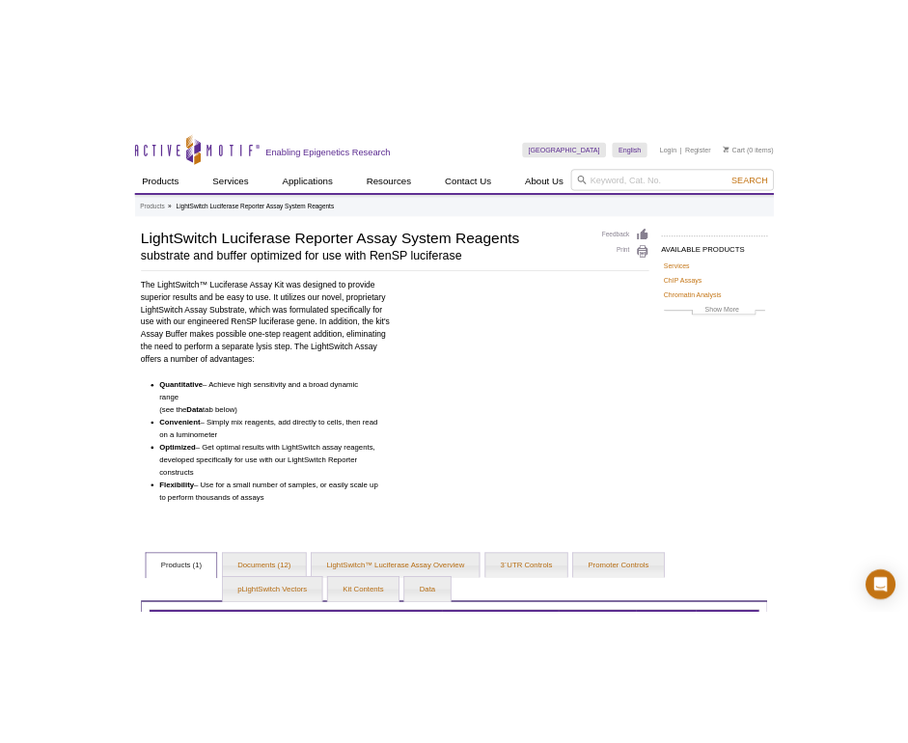
scroll to position [292, 0]
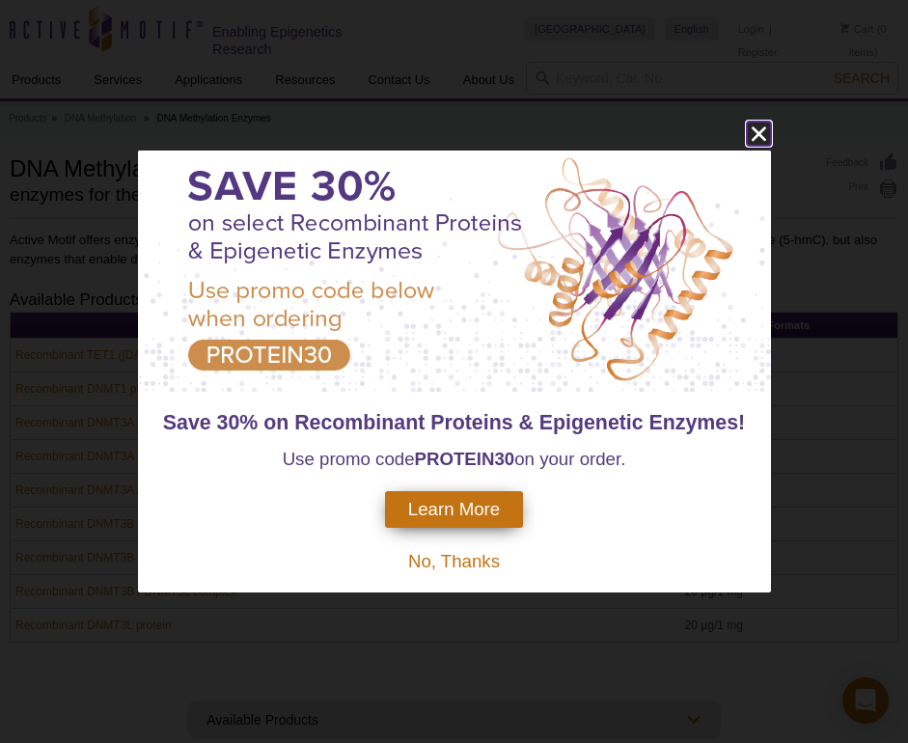
click at [764, 131] on icon "close" at bounding box center [759, 134] width 24 height 24
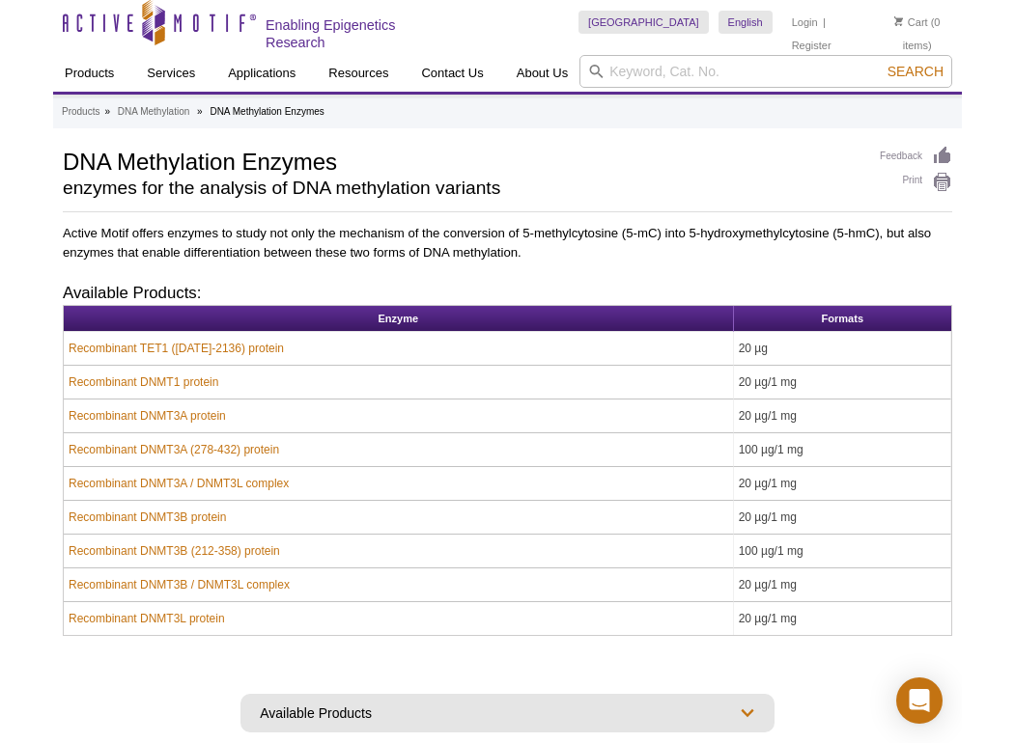
scroll to position [4, 0]
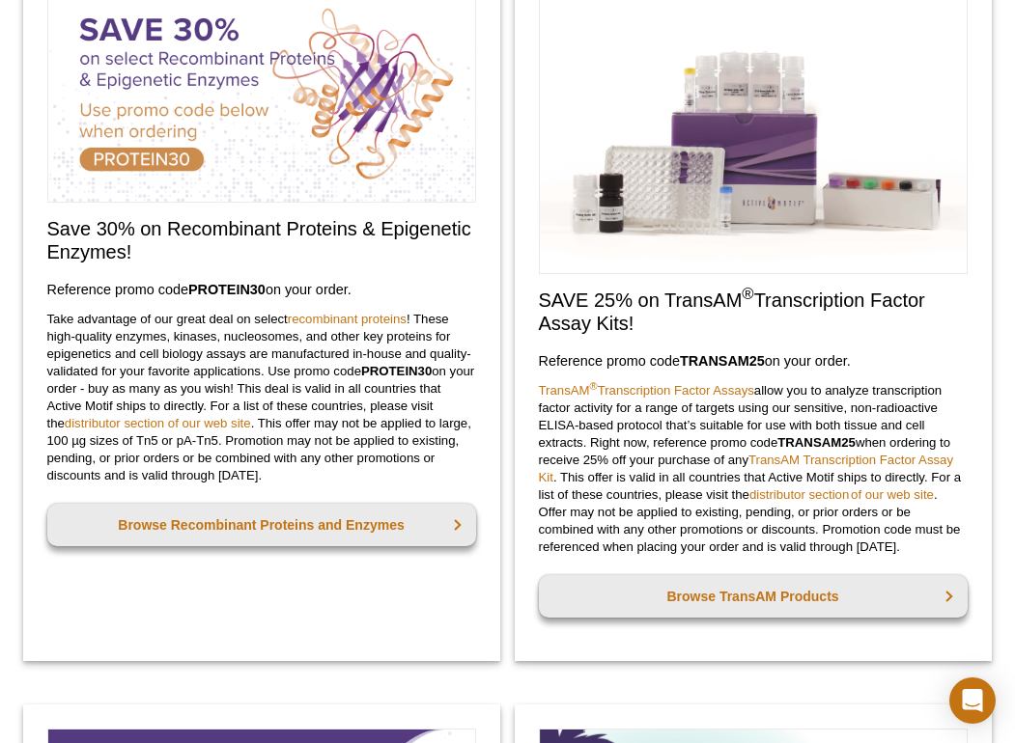
scroll to position [986, 0]
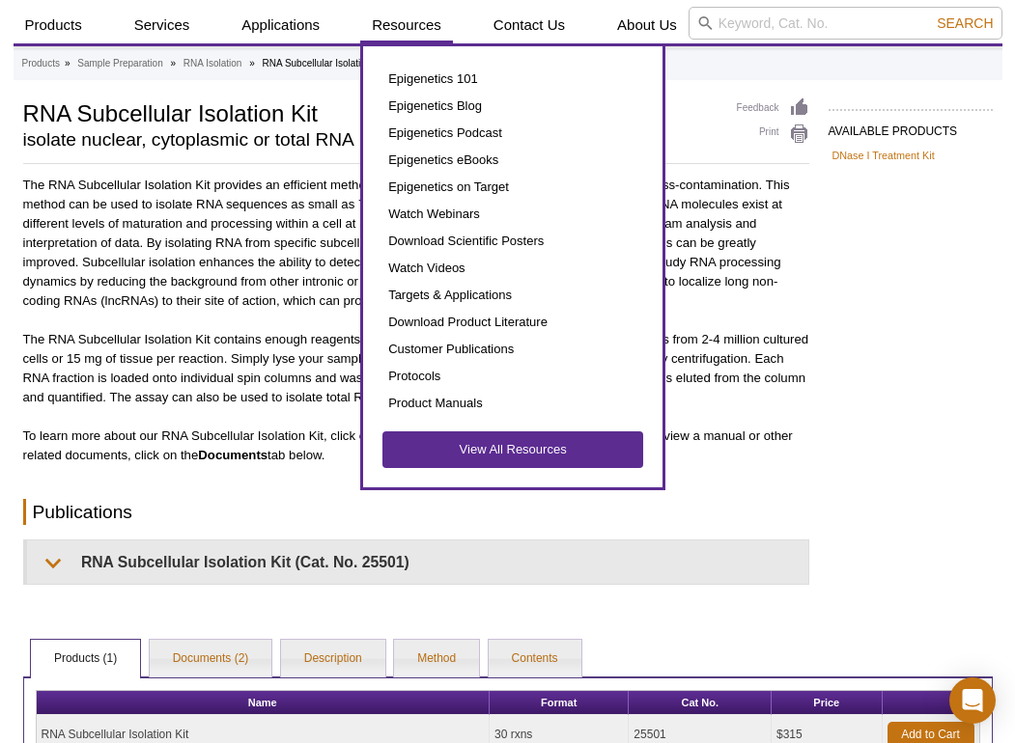
scroll to position [70, 0]
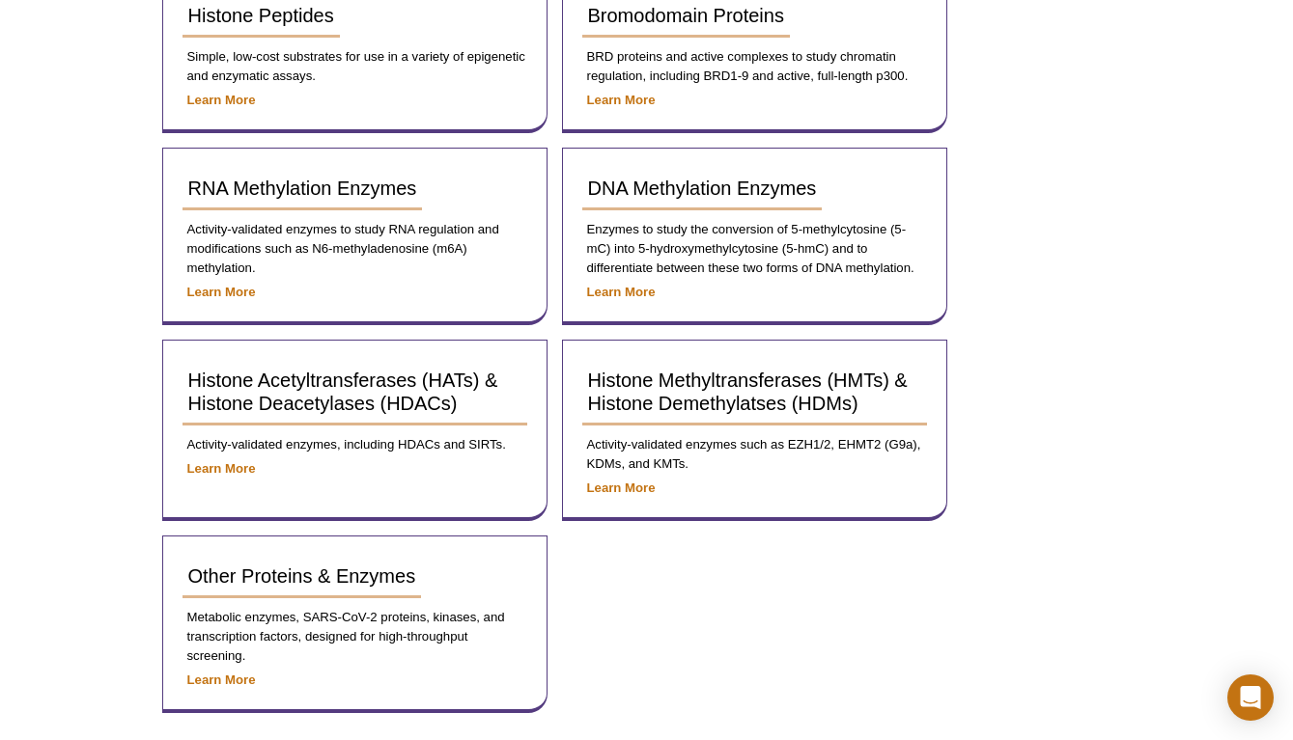
scroll to position [405, 0]
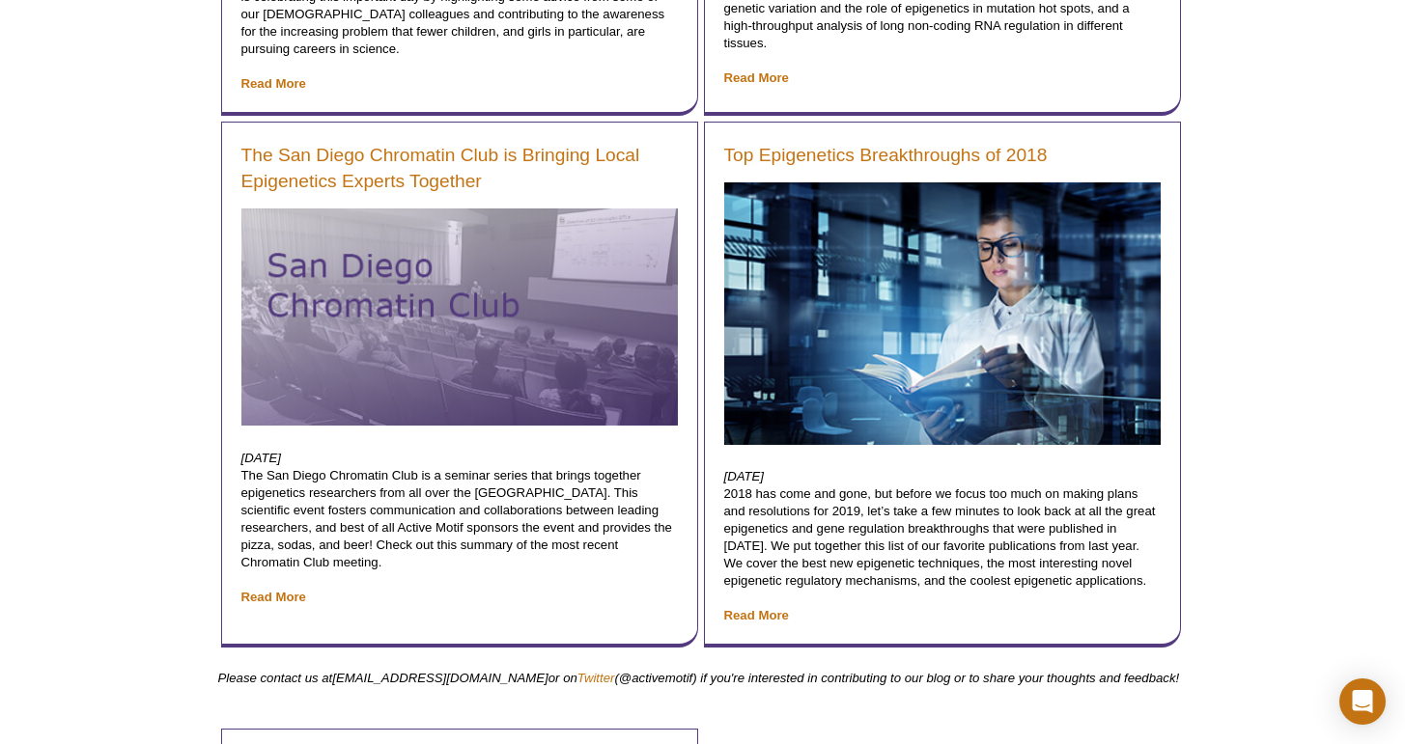
scroll to position [37433, 0]
